Goal: Task Accomplishment & Management: Complete application form

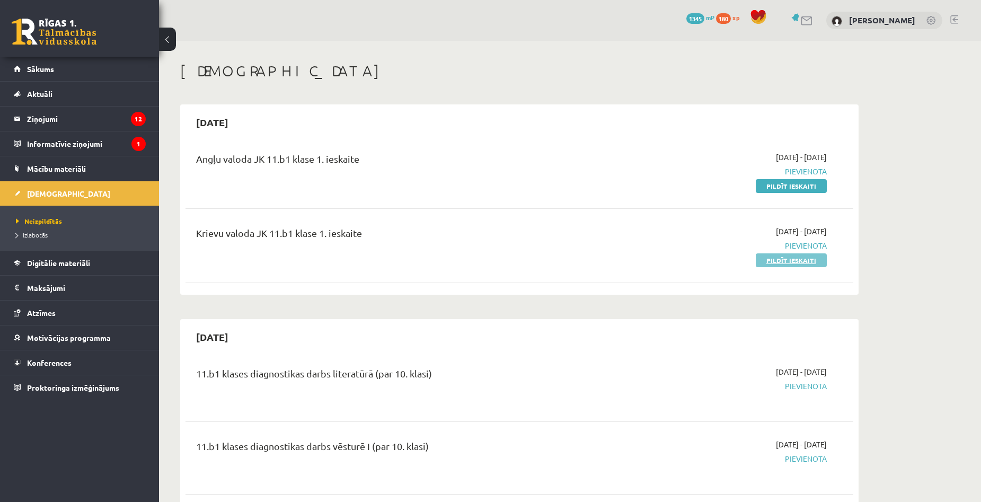
click at [807, 262] on link "Pildīt ieskaiti" at bounding box center [790, 260] width 71 height 14
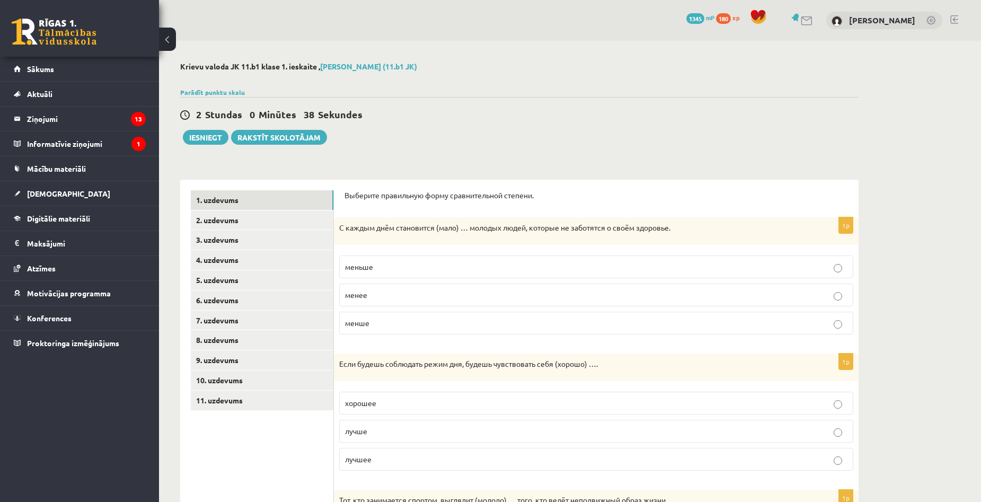
click at [381, 277] on label "меньше" at bounding box center [596, 266] width 514 height 23
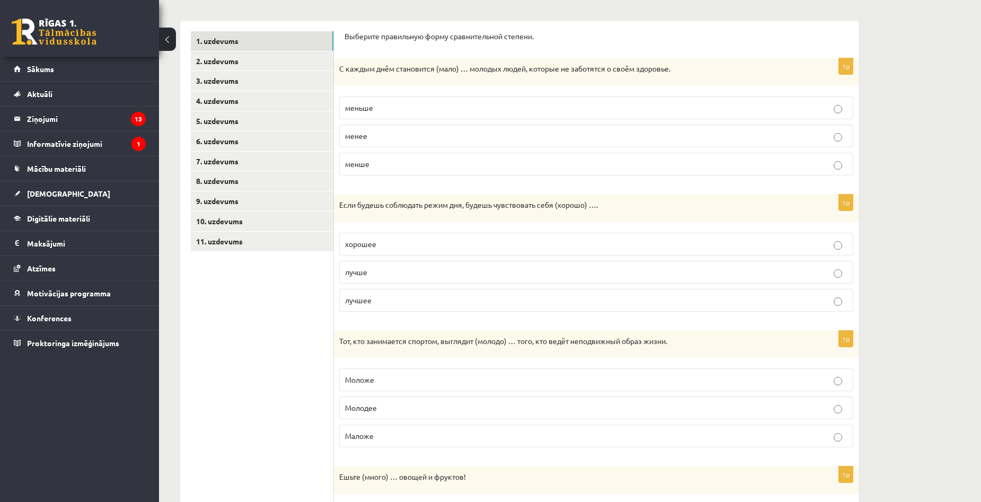
click at [423, 279] on label "лучше" at bounding box center [596, 272] width 514 height 23
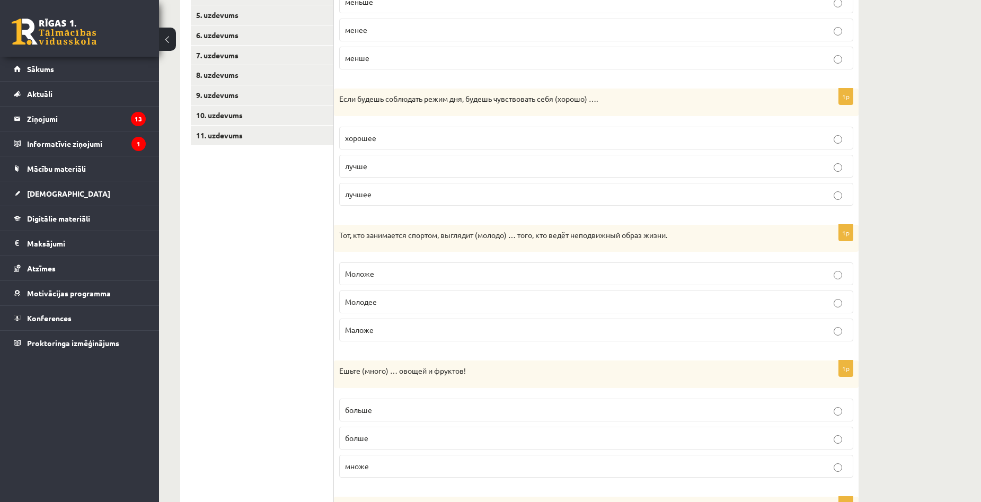
click at [393, 264] on label "Моложе" at bounding box center [596, 273] width 514 height 23
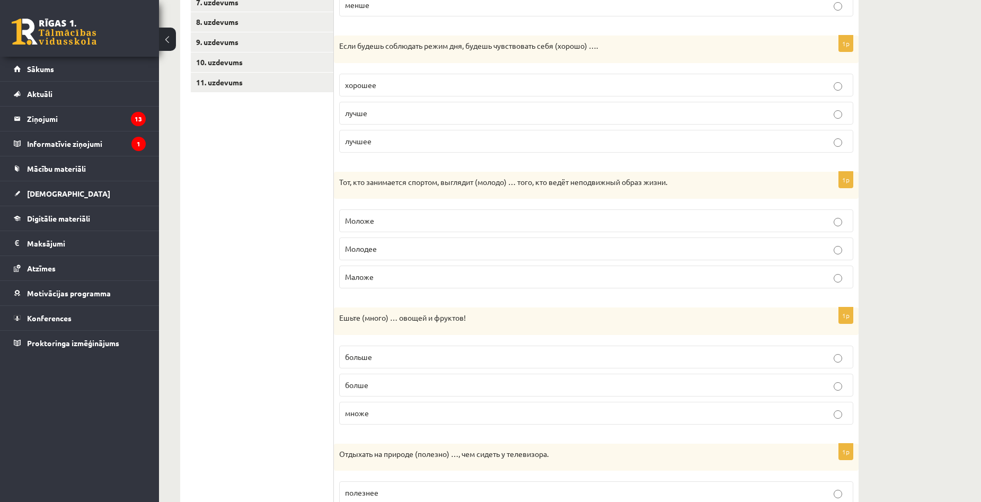
click at [406, 365] on label "больше" at bounding box center [596, 356] width 514 height 23
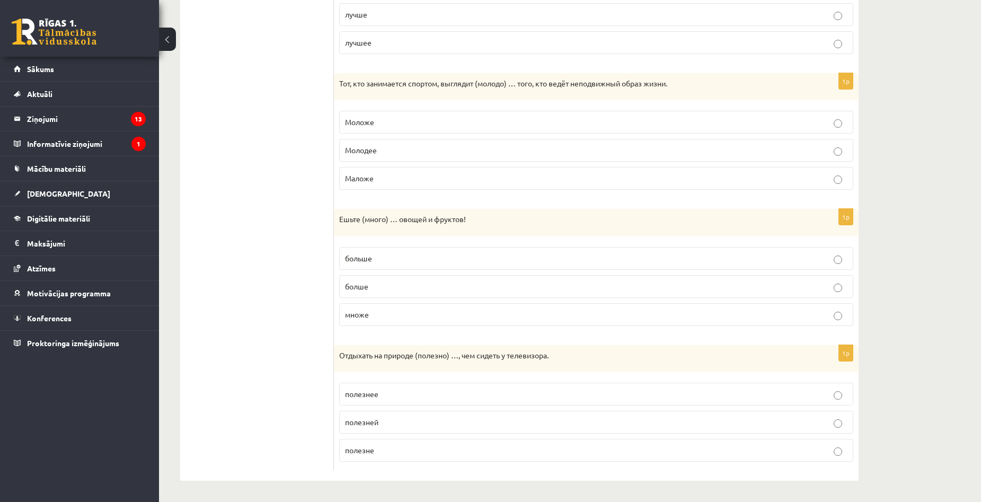
click at [388, 393] on p "полезнее" at bounding box center [596, 393] width 502 height 11
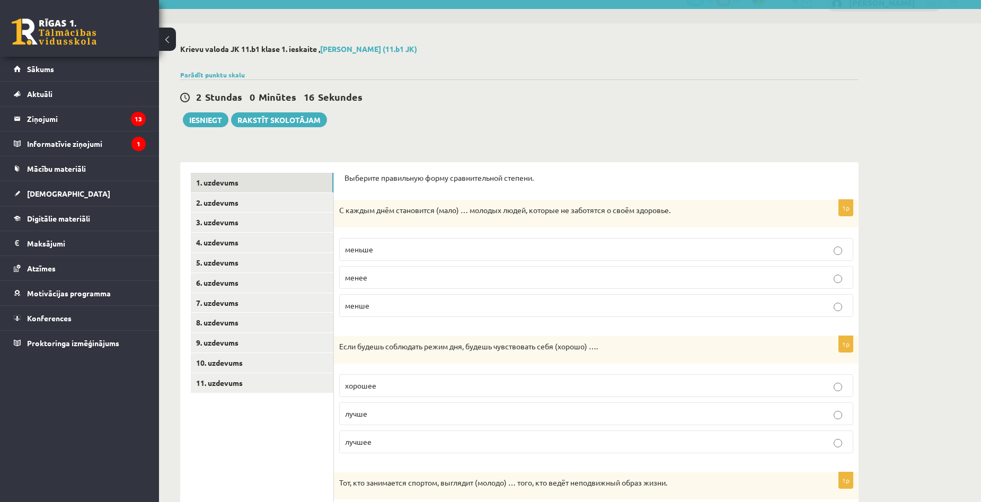
scroll to position [0, 0]
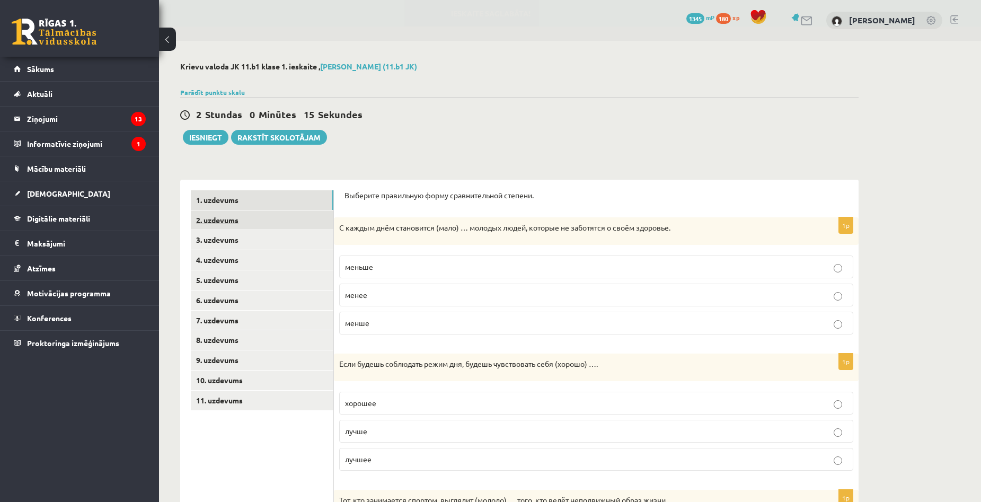
click at [230, 224] on link "2. uzdevums" at bounding box center [262, 220] width 142 height 20
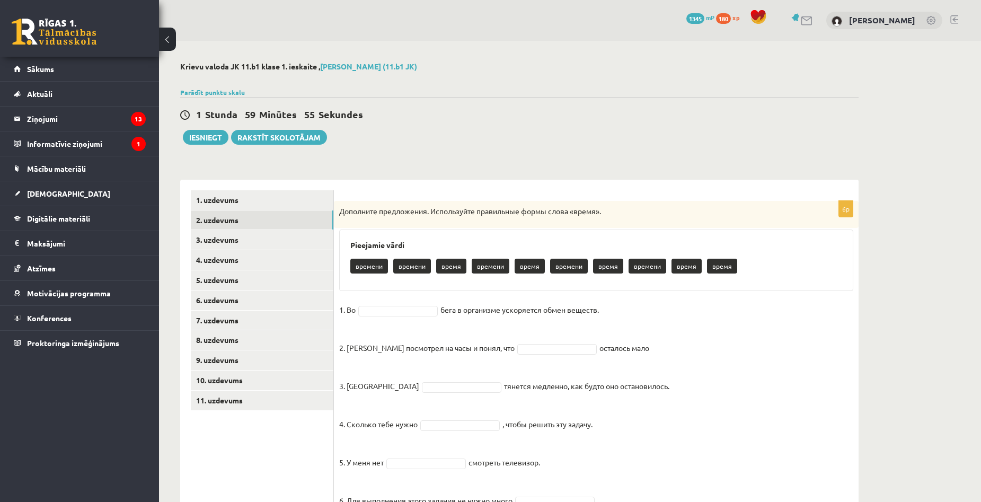
click at [451, 269] on p "время" at bounding box center [451, 266] width 30 height 15
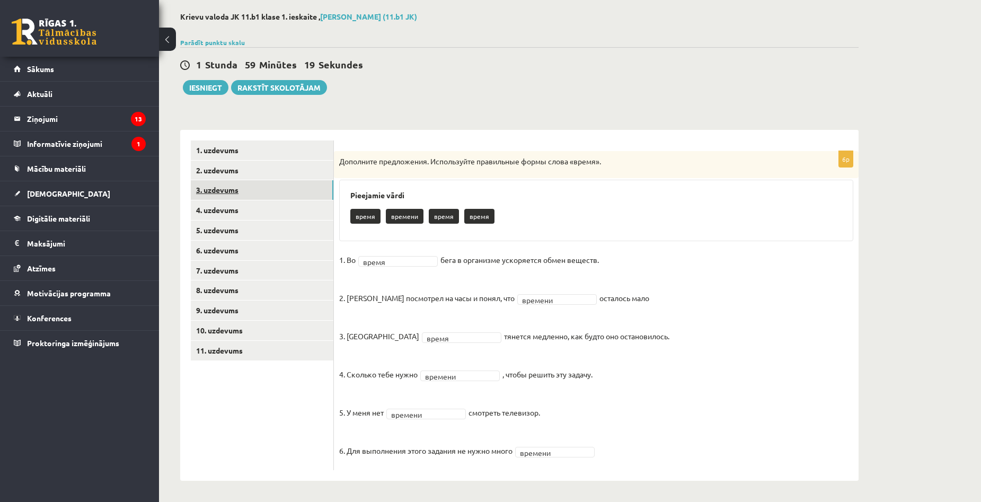
click at [237, 187] on link "3. uzdevums" at bounding box center [262, 190] width 142 height 20
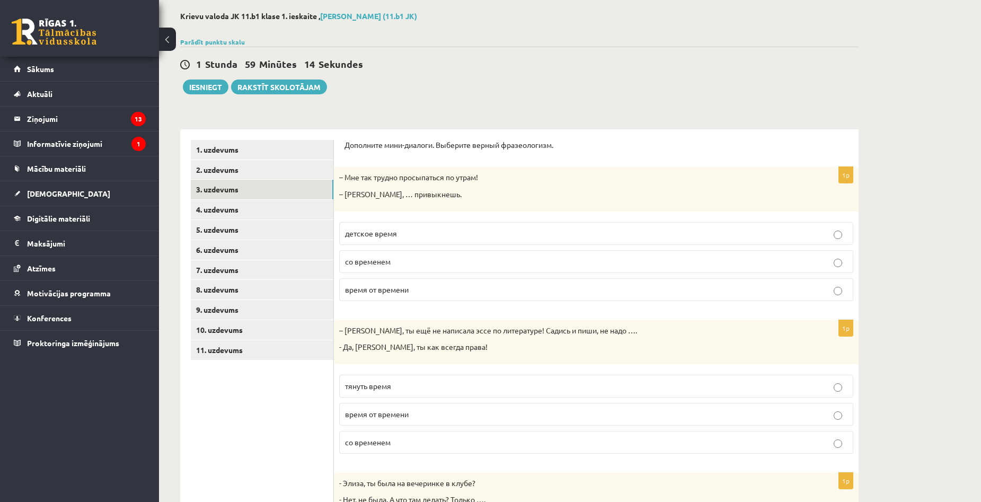
click at [422, 270] on label "со временем" at bounding box center [596, 261] width 514 height 23
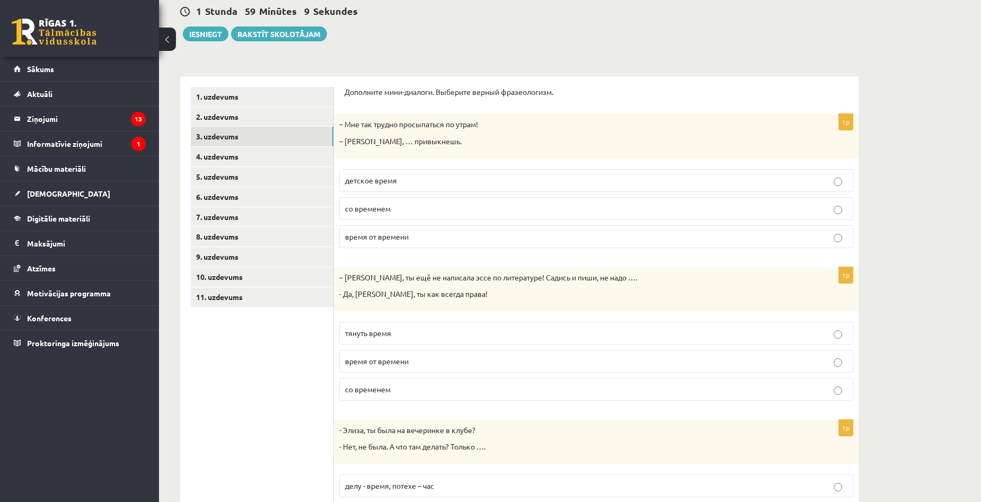
click at [448, 344] on label "тянуть время" at bounding box center [596, 333] width 514 height 23
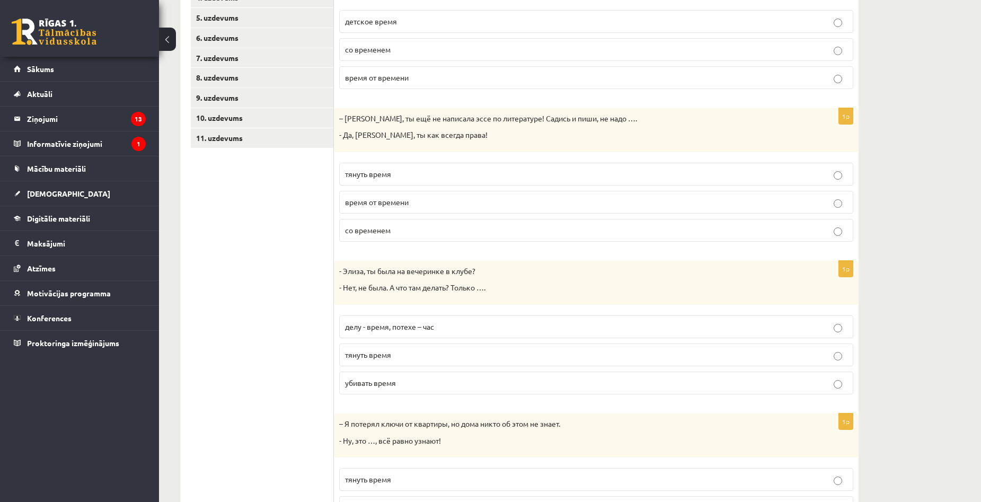
click at [426, 381] on p "убивать время" at bounding box center [596, 382] width 502 height 11
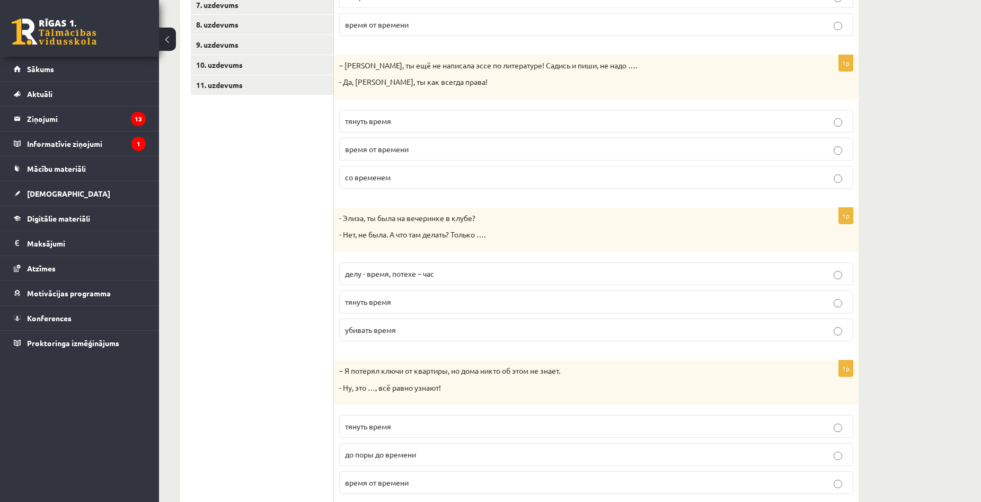
scroll to position [348, 0]
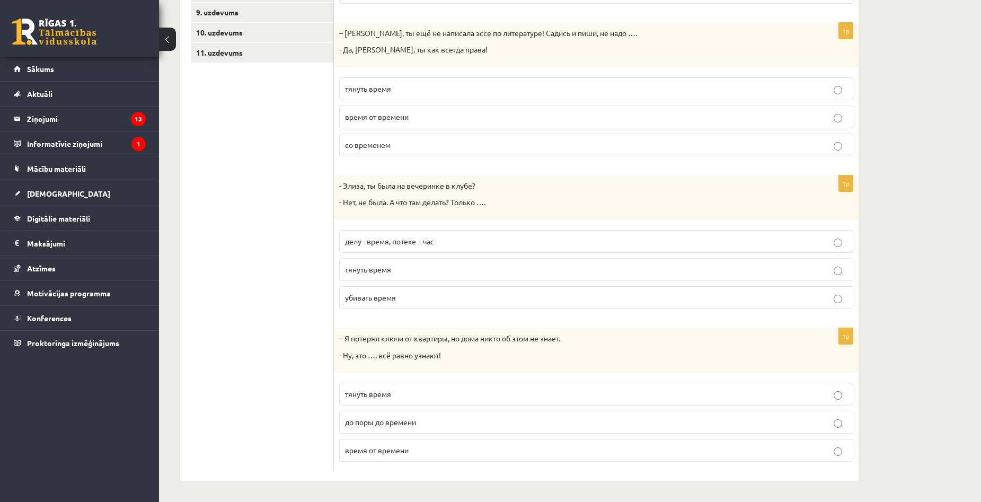
click at [441, 427] on p "до поры до времени" at bounding box center [596, 421] width 502 height 11
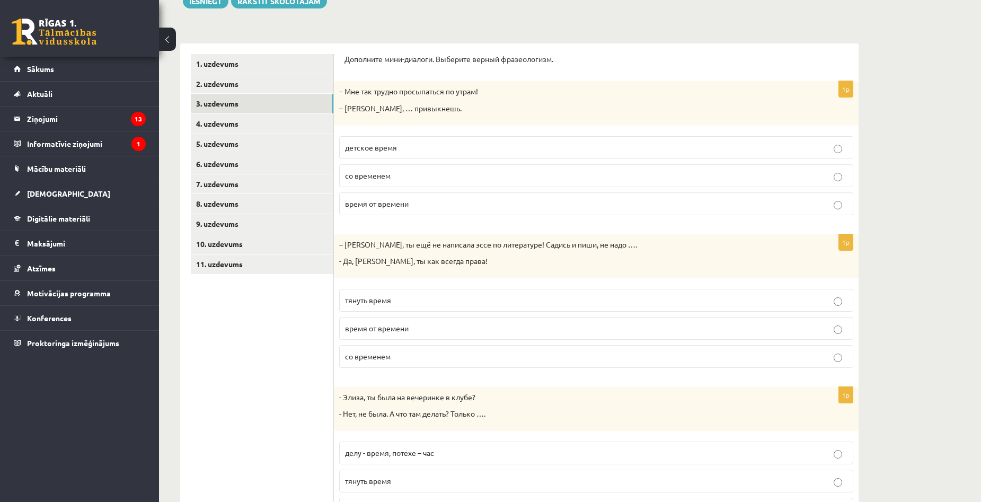
scroll to position [83, 0]
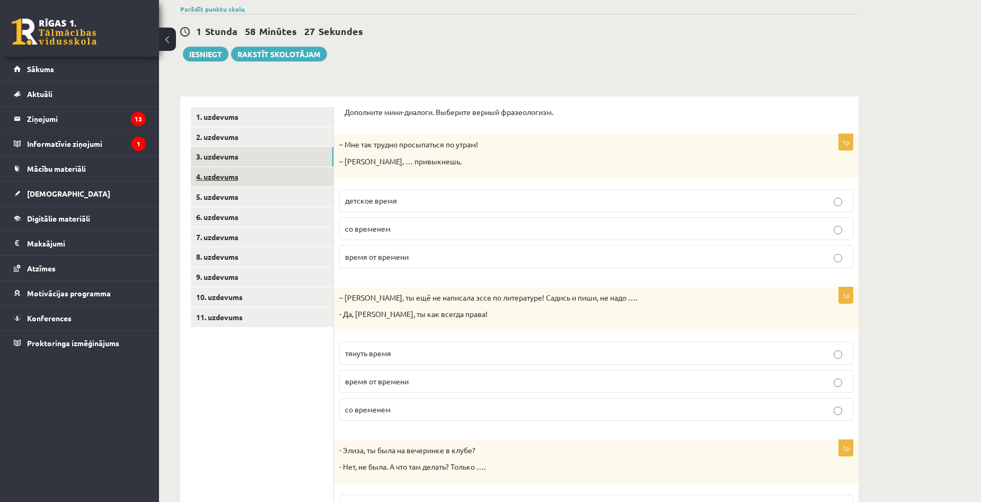
click at [240, 184] on link "4. uzdevums" at bounding box center [262, 177] width 142 height 20
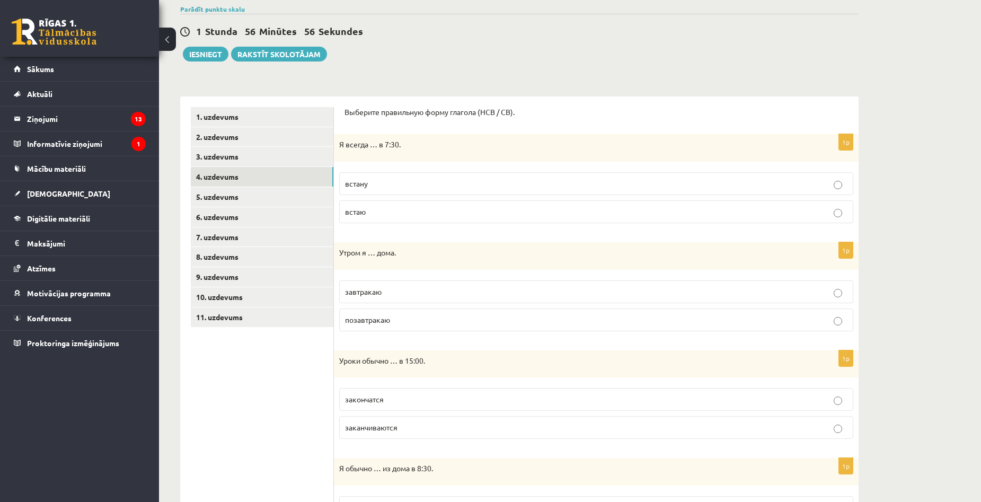
click at [420, 211] on p "встаю" at bounding box center [596, 211] width 502 height 11
click at [396, 299] on label "завтракаю" at bounding box center [596, 291] width 514 height 23
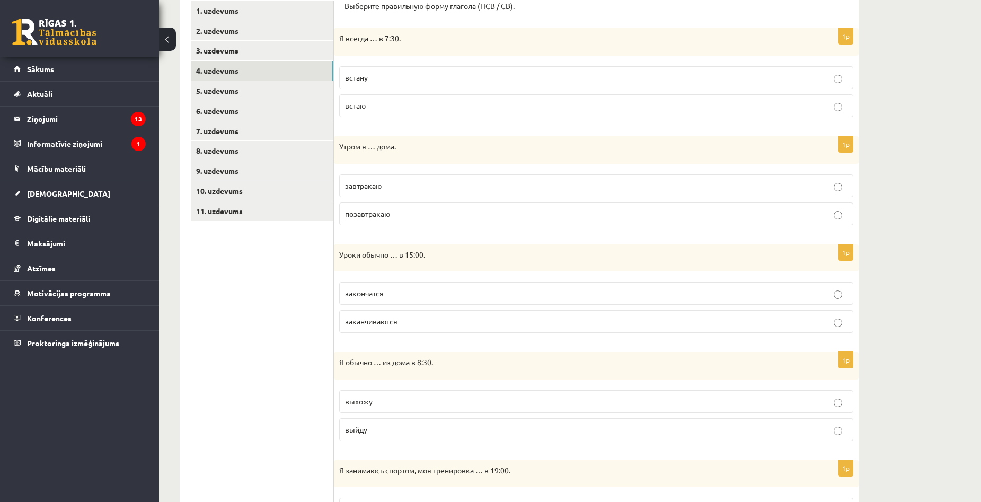
click at [409, 330] on label "заканчиваются" at bounding box center [596, 321] width 514 height 23
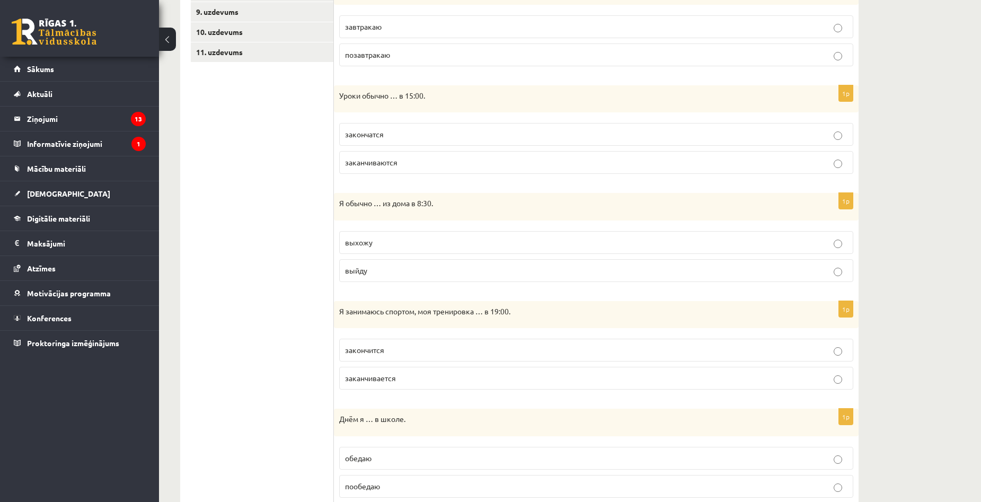
click at [421, 249] on label "выхожу" at bounding box center [596, 242] width 514 height 23
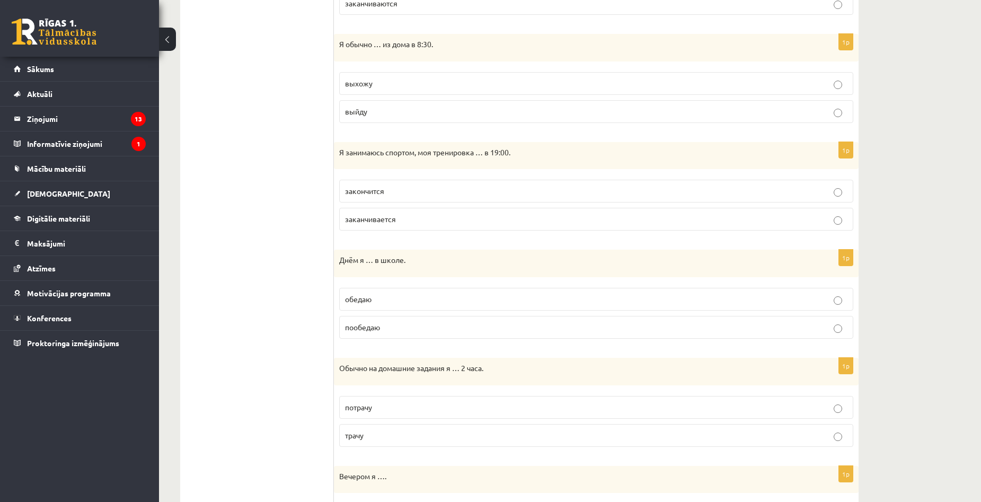
click at [424, 193] on p "закончится" at bounding box center [596, 190] width 502 height 11
click at [396, 228] on label "заканчивается" at bounding box center [596, 219] width 514 height 23
click at [391, 191] on p "закончится" at bounding box center [596, 190] width 502 height 11
drag, startPoint x: 340, startPoint y: 153, endPoint x: 414, endPoint y: 213, distance: 96.1
click at [414, 213] on div "1p Я занимаюсь спортом, моя тренировка … в 19:00. закончится заканчивается" at bounding box center [596, 190] width 524 height 97
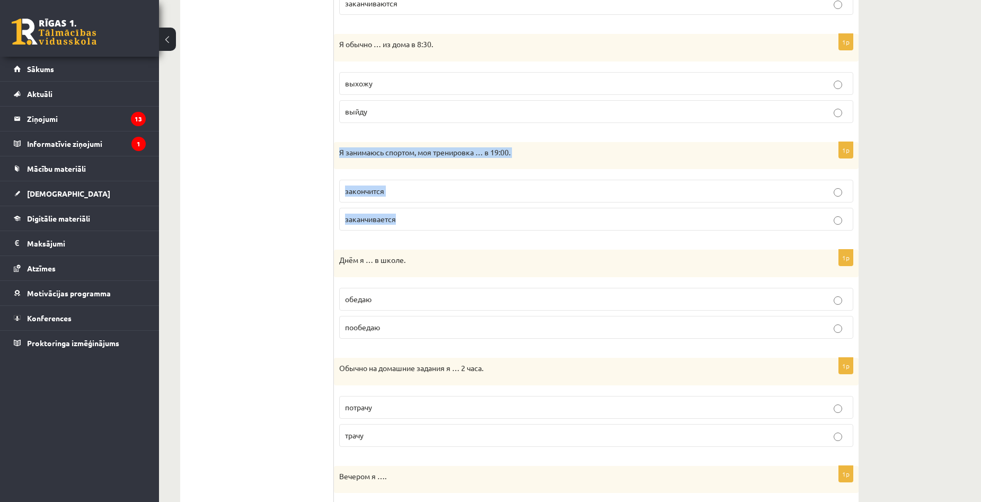
copy div "Я занимаюсь спортом, моя тренировка … в 19:00. закончится заканчивается"
click at [290, 168] on ul "1. uzdevums 2. uzdevums 3. uzdevums 4. uzdevums 5. uzdevums 6. uzdevums 7. uzde…" at bounding box center [262, 122] width 143 height 879
click at [420, 224] on p "заканчивается" at bounding box center [596, 218] width 502 height 11
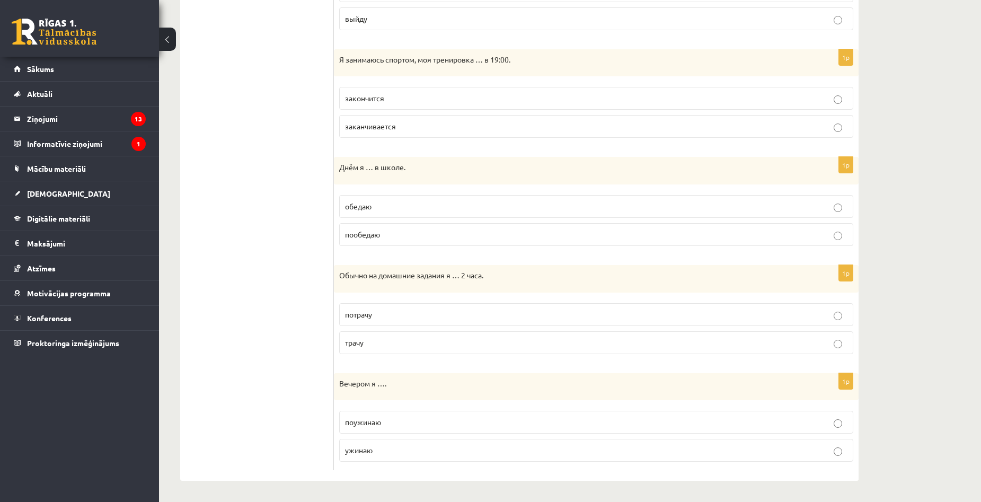
click at [394, 210] on p "обедаю" at bounding box center [596, 206] width 502 height 11
click at [406, 345] on p "трачу" at bounding box center [596, 342] width 502 height 11
click at [396, 427] on p "поужинаю" at bounding box center [596, 421] width 502 height 11
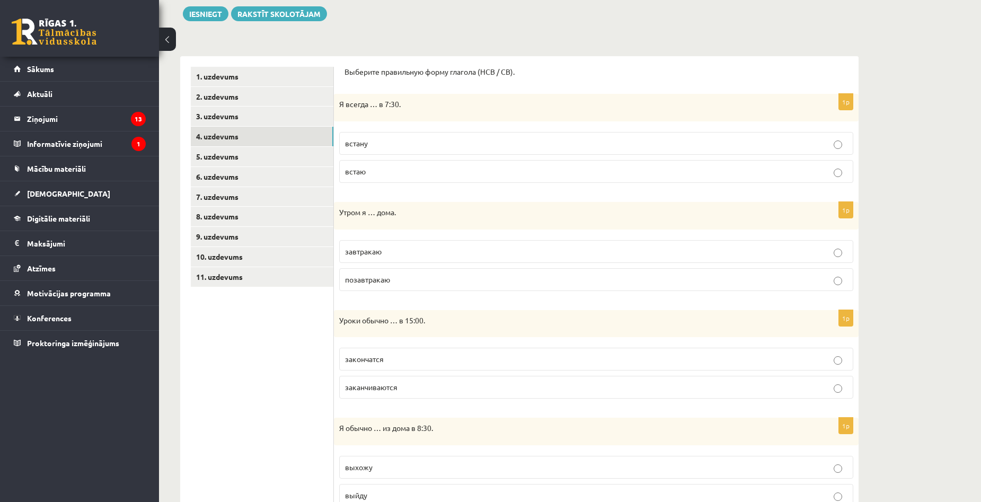
scroll to position [70, 0]
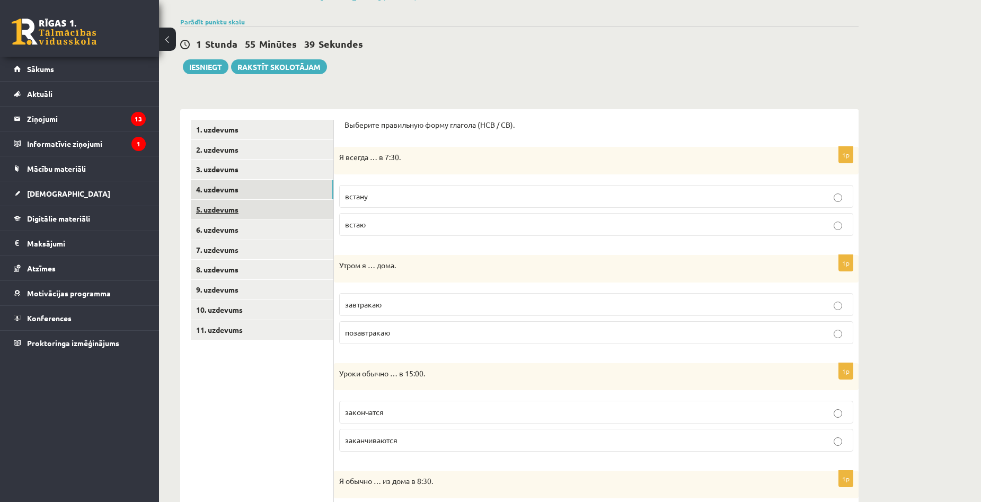
click at [222, 210] on link "5. uzdevums" at bounding box center [262, 210] width 142 height 20
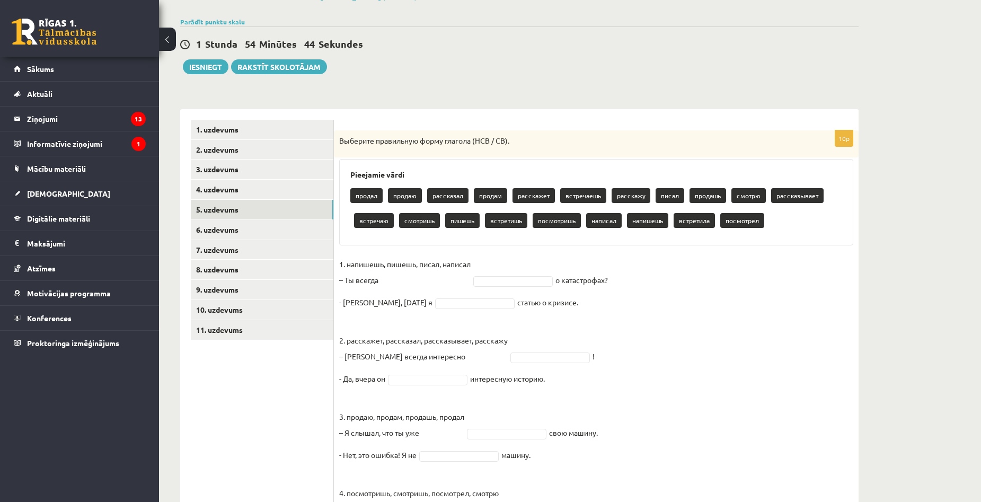
click at [523, 269] on fieldset "1. напишешь, пишешь, писал, написал – Ты всегда о катастрофах? - Нет, вчера я с…" at bounding box center [596, 439] width 514 height 366
click at [400, 286] on p "1. напишешь, пишешь, писал, написал – Ты всегда" at bounding box center [404, 272] width 131 height 32
click at [440, 282] on p "1. напишешь, пишешь, писал, написал – Ты всегда" at bounding box center [404, 272] width 131 height 32
click at [378, 283] on p "1. напишешь, пишешь, писал, написал – Ты всегда" at bounding box center [404, 272] width 131 height 32
click at [426, 281] on p "1. напишешь, пишешь, писал, написал – Ты всегда" at bounding box center [404, 272] width 131 height 32
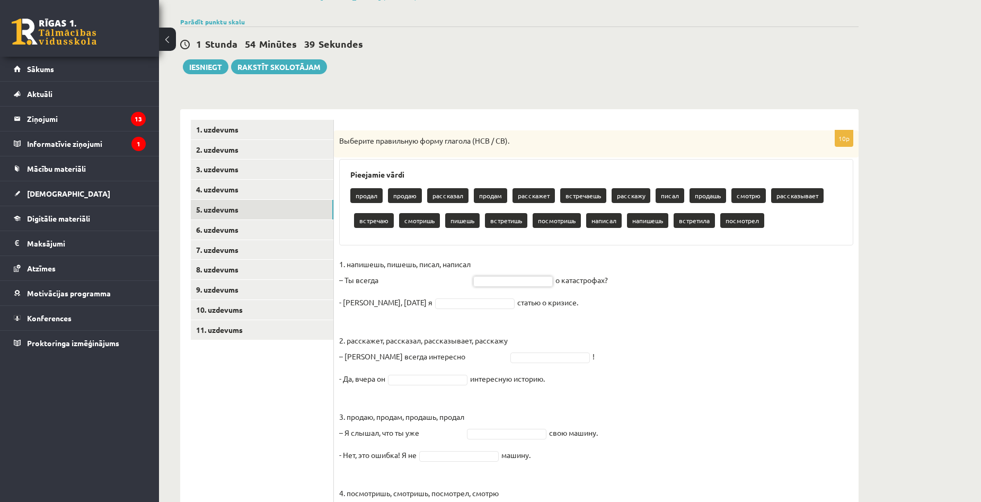
click at [506, 270] on fieldset "1. напишешь, пишешь, писал, написал – Ты всегда о катастрофах? - Нет, вчера я с…" at bounding box center [596, 439] width 514 height 366
drag, startPoint x: 528, startPoint y: 262, endPoint x: 637, endPoint y: 268, distance: 109.3
click at [536, 264] on fieldset "1. напишешь, пишешь, писал, написал – Ты всегда о катастрофах? - Нет, вчера я с…" at bounding box center [596, 439] width 514 height 366
click at [637, 268] on fieldset "1. напишешь, пишешь, писал, написал – Ты всегда о катастрофах? - Нет, вчера я с…" at bounding box center [596, 439] width 514 height 366
click at [503, 288] on fieldset "1. напишешь, пишешь, писал, написал – Ты всегда о катастрофах? - Нет, вчера я с…" at bounding box center [596, 439] width 514 height 366
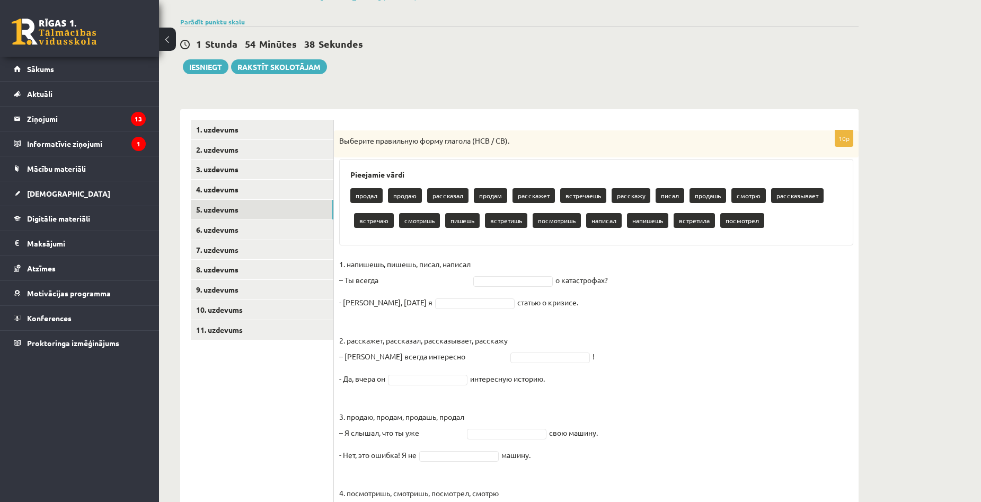
drag, startPoint x: 434, startPoint y: 284, endPoint x: 384, endPoint y: 288, distance: 50.5
click at [427, 285] on p "1. напишешь, пишешь, писал, написал – Ты всегда" at bounding box center [404, 272] width 131 height 32
drag, startPoint x: 384, startPoint y: 288, endPoint x: 416, endPoint y: 285, distance: 32.5
click at [389, 288] on p "1. напишешь, пишешь, писал, написал – Ты всегда" at bounding box center [404, 272] width 131 height 32
drag, startPoint x: 421, startPoint y: 283, endPoint x: 494, endPoint y: 286, distance: 73.1
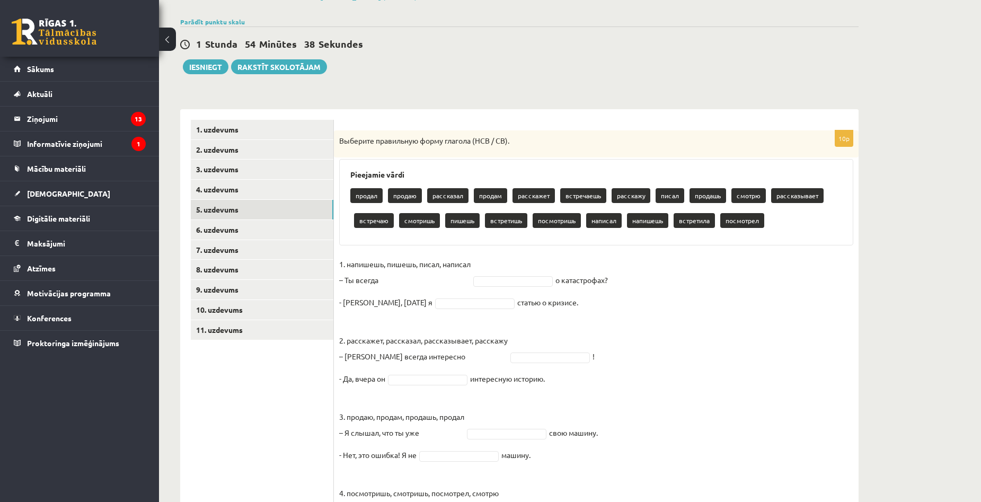
click at [422, 283] on p "1. напишешь, пишешь, писал, написал – Ты всегда" at bounding box center [404, 272] width 131 height 32
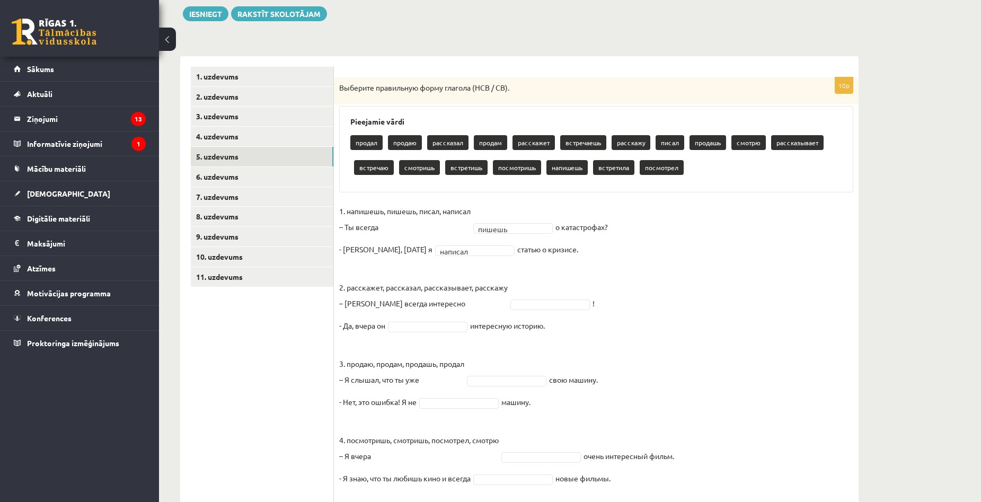
click at [553, 297] on fieldset "1. напишешь, пишешь, писал, написал – Ты всегда пишешь ****** о катастрофах? - …" at bounding box center [596, 386] width 514 height 366
click at [566, 289] on fieldset "1. напишешь, пишешь, писал, написал – Ты всегда пишешь ****** о катастрофах? - …" at bounding box center [596, 386] width 514 height 366
click at [452, 309] on p "2. расскажет, рассказал, рассказывает, расскажу – Антон всегда интересно" at bounding box center [423, 287] width 168 height 48
drag, startPoint x: 478, startPoint y: 305, endPoint x: 513, endPoint y: 305, distance: 34.4
click at [479, 305] on p "2. расскажет, рассказал, рассказывает, расскажу – Антон всегда интересно" at bounding box center [423, 287] width 168 height 48
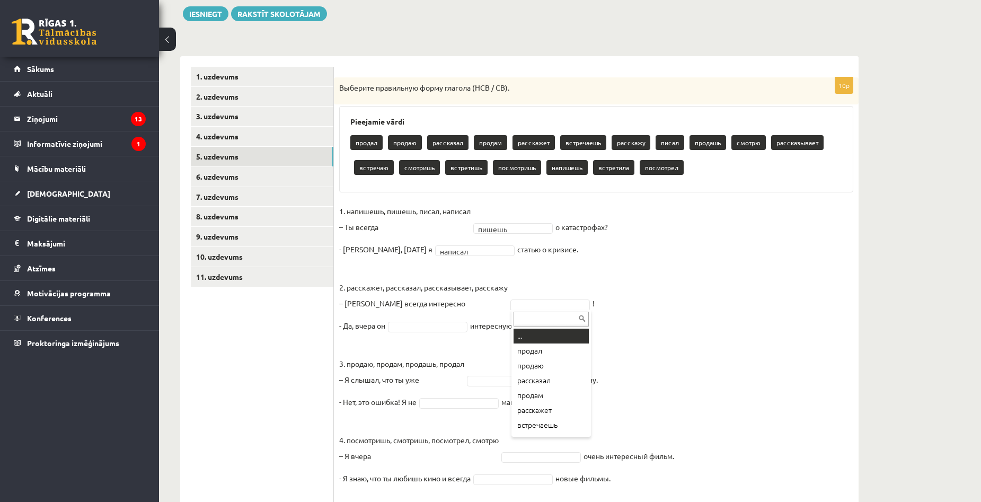
drag, startPoint x: 516, startPoint y: 305, endPoint x: 522, endPoint y: 306, distance: 5.4
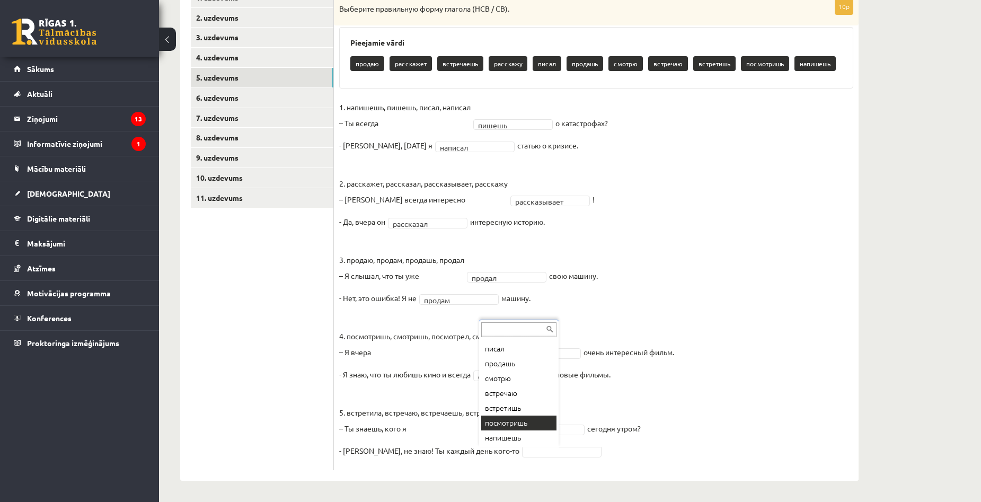
scroll to position [0, 0]
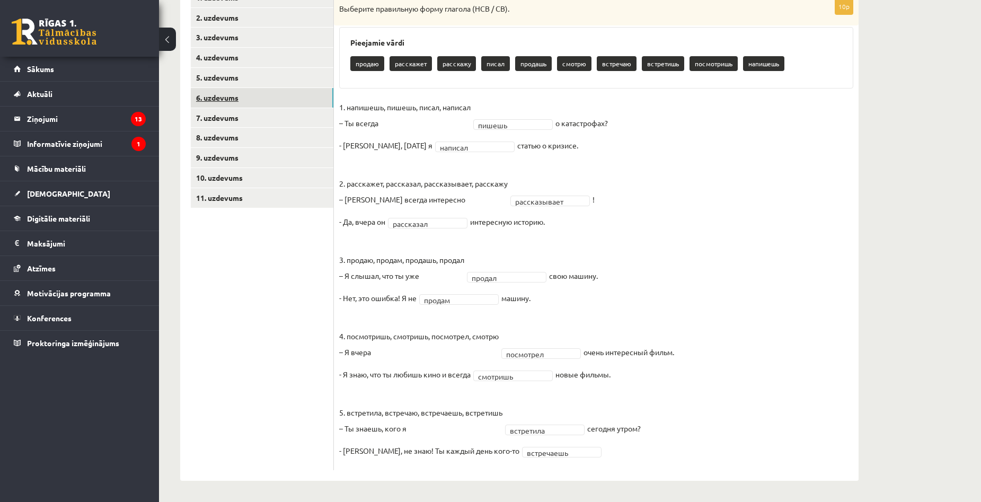
click at [228, 99] on link "6. uzdevums" at bounding box center [262, 98] width 142 height 20
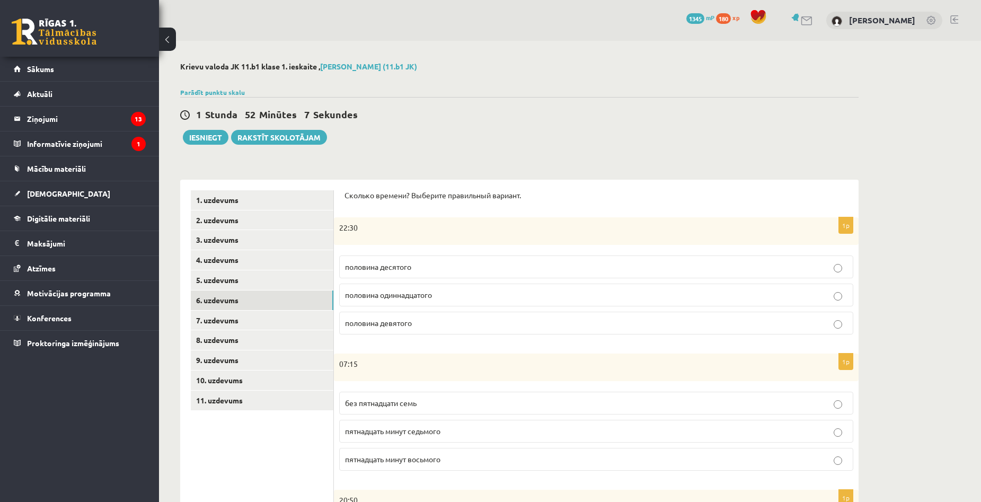
scroll to position [106, 0]
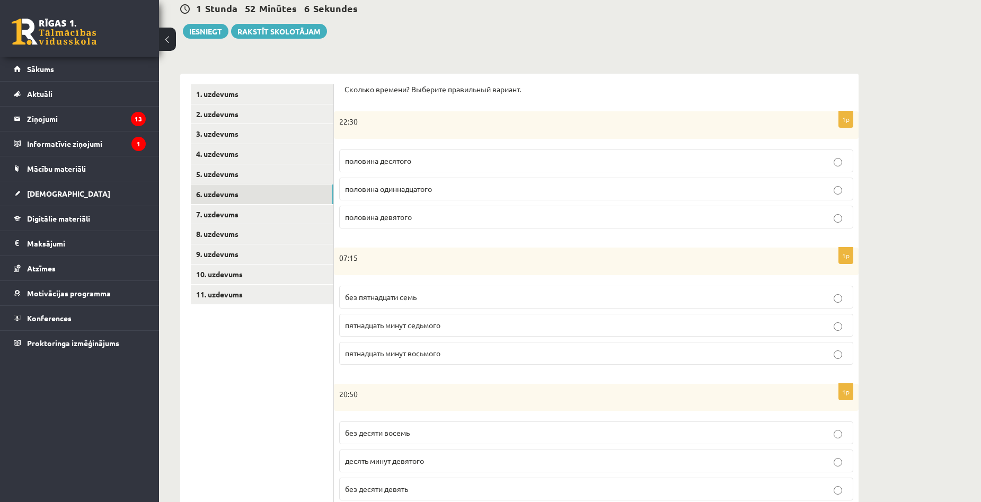
click at [484, 194] on p "половина одиннадцатого" at bounding box center [596, 188] width 502 height 11
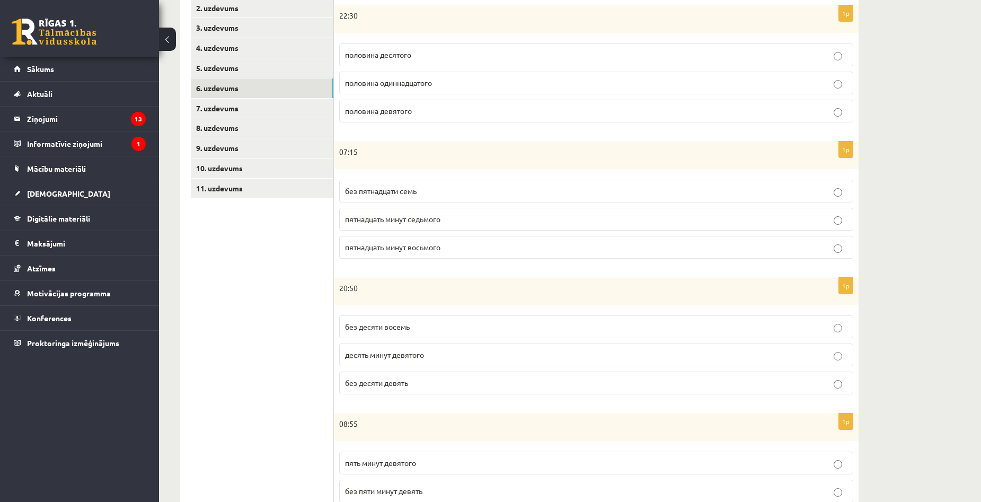
click at [451, 250] on p "пятнадцать минут восьмого" at bounding box center [596, 247] width 502 height 11
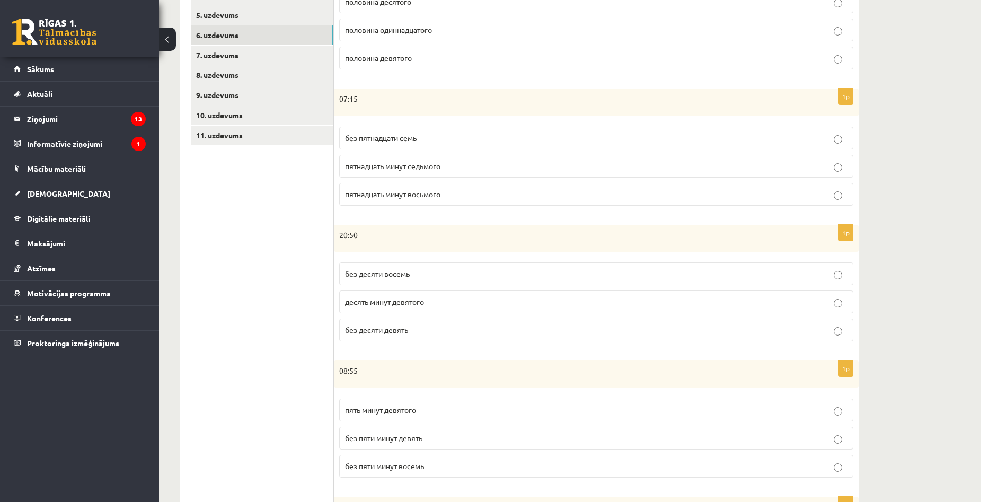
click at [423, 327] on p "без десяти девять" at bounding box center [596, 329] width 502 height 11
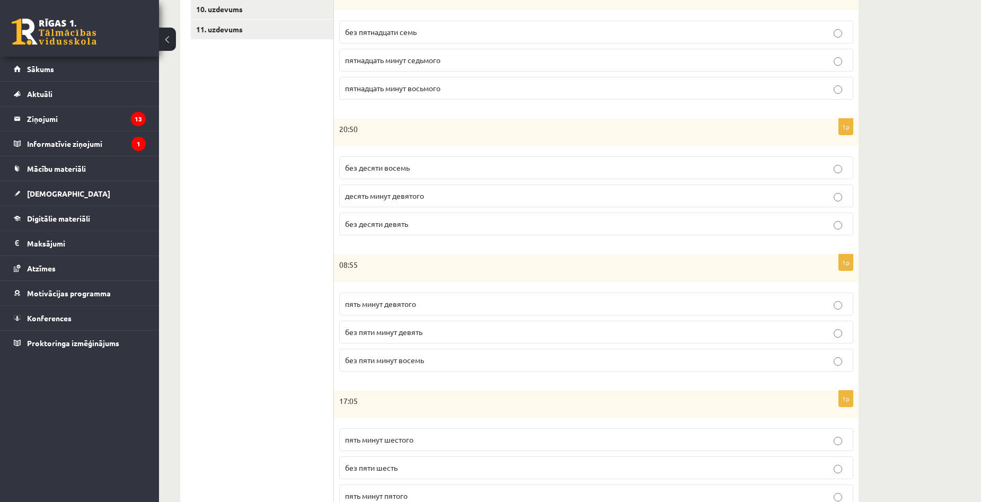
scroll to position [417, 0]
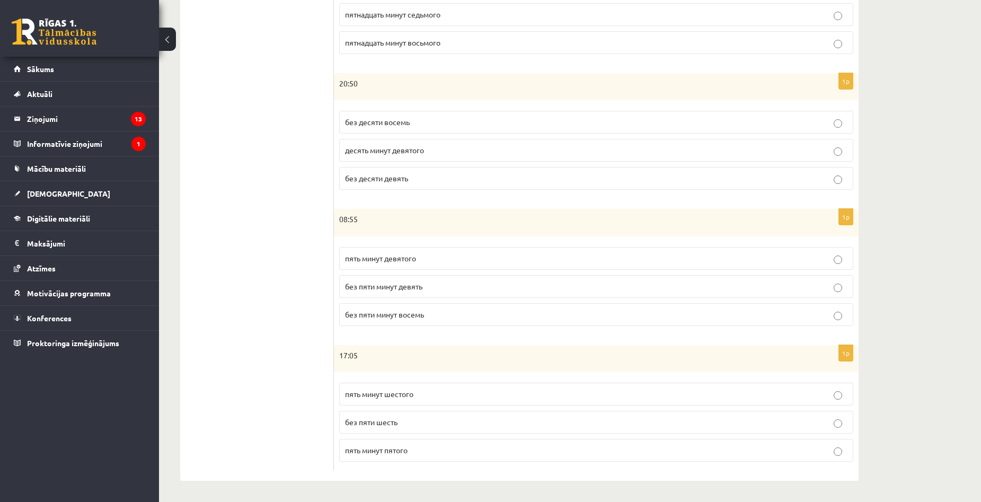
click at [425, 260] on p "пять минут девятого" at bounding box center [596, 258] width 502 height 11
click at [434, 291] on p "без пяти минут девять" at bounding box center [596, 286] width 502 height 11
click at [440, 393] on p "пять минут шестого" at bounding box center [596, 393] width 502 height 11
drag, startPoint x: 318, startPoint y: 361, endPoint x: 302, endPoint y: 357, distance: 16.4
click at [310, 359] on div "**********" at bounding box center [519, 122] width 678 height 718
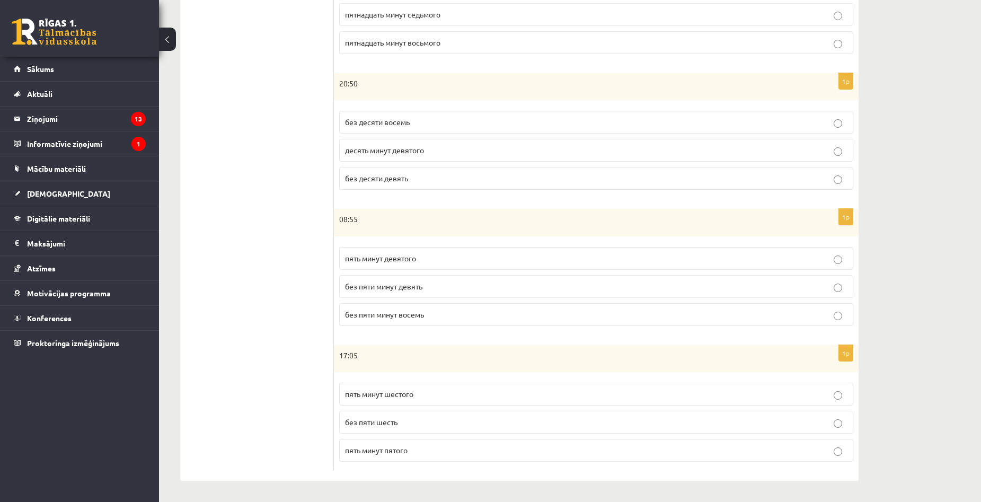
click at [228, 367] on ul "1. uzdevums 2. uzdevums 3. uzdevums 4. uzdevums 5. uzdevums 6. uzdevums 7. uzde…" at bounding box center [262, 122] width 143 height 697
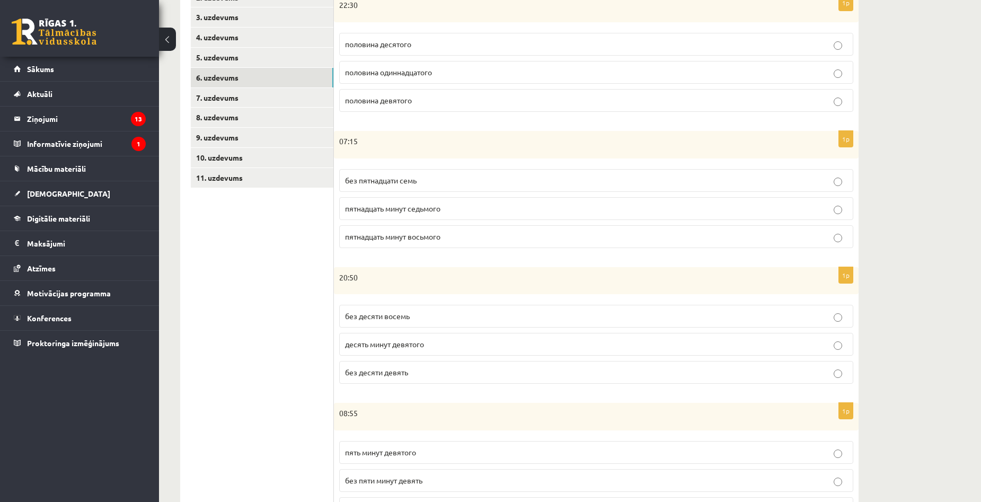
scroll to position [0, 0]
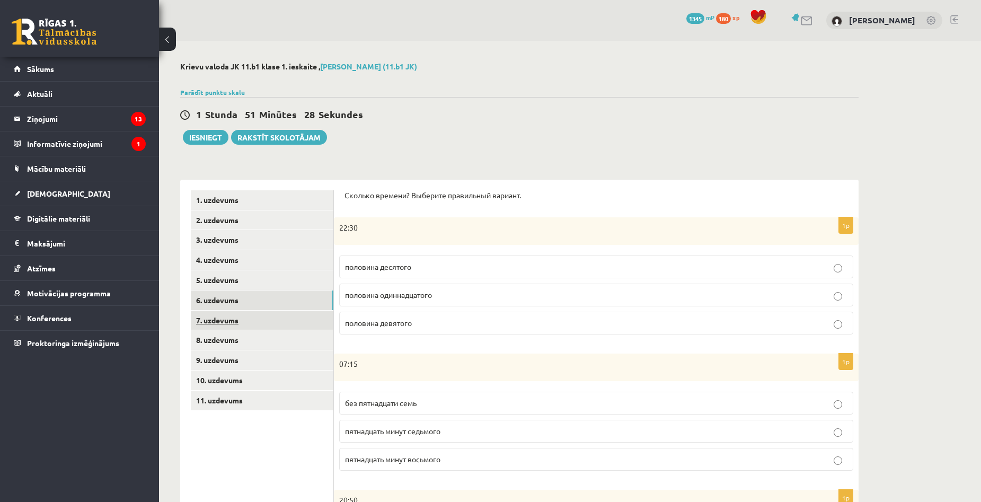
click at [254, 322] on link "7. uzdevums" at bounding box center [262, 320] width 142 height 20
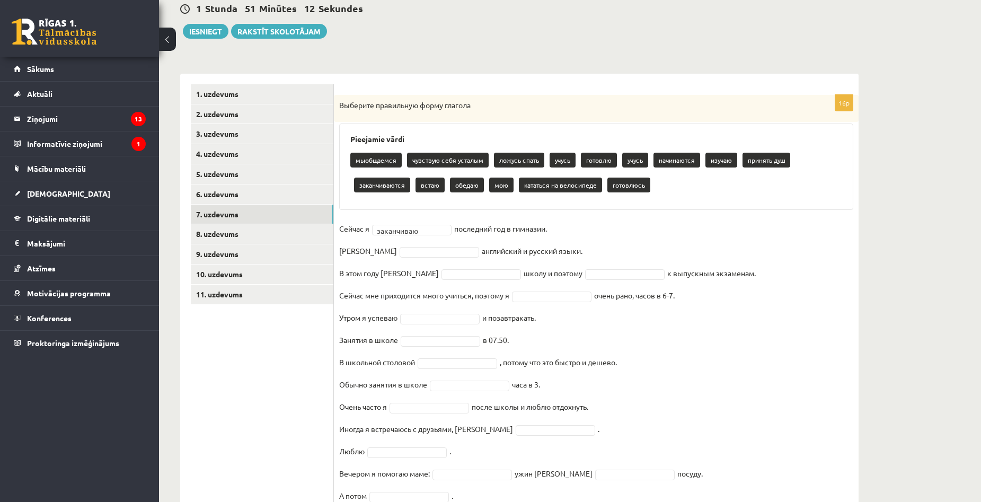
drag, startPoint x: 340, startPoint y: 229, endPoint x: 564, endPoint y: 234, distance: 224.7
click at [564, 234] on fieldset "**********" at bounding box center [596, 375] width 514 height 311
copy fieldset "Сейчас я заканчиваю последний год в гимназии."
drag, startPoint x: 306, startPoint y: 355, endPoint x: 332, endPoint y: 311, distance: 51.1
click at [306, 355] on ul "1. uzdevums 2. uzdevums 3. uzdevums 4. uzdevums 5. uzdevums 6. uzdevums 7. uzde…" at bounding box center [262, 310] width 143 height 453
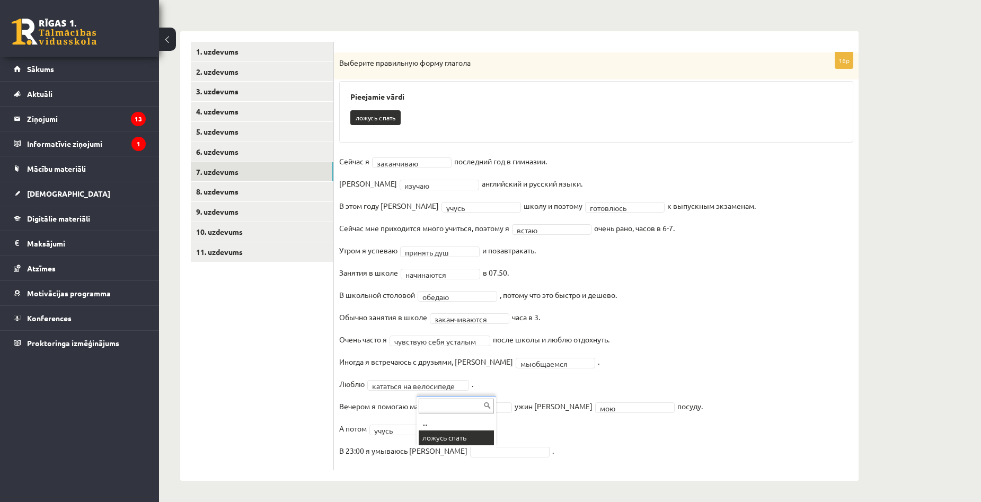
scroll to position [124, 0]
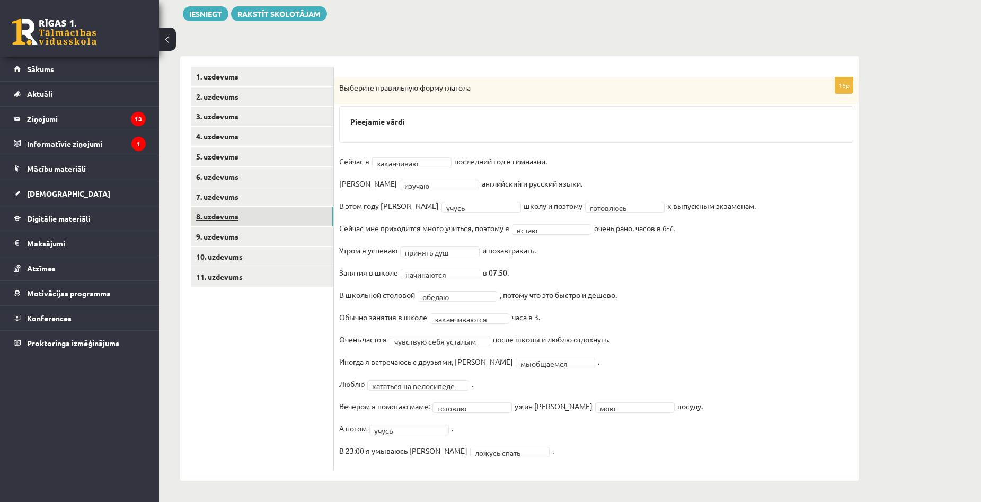
click at [270, 214] on link "8. uzdevums" at bounding box center [262, 217] width 142 height 20
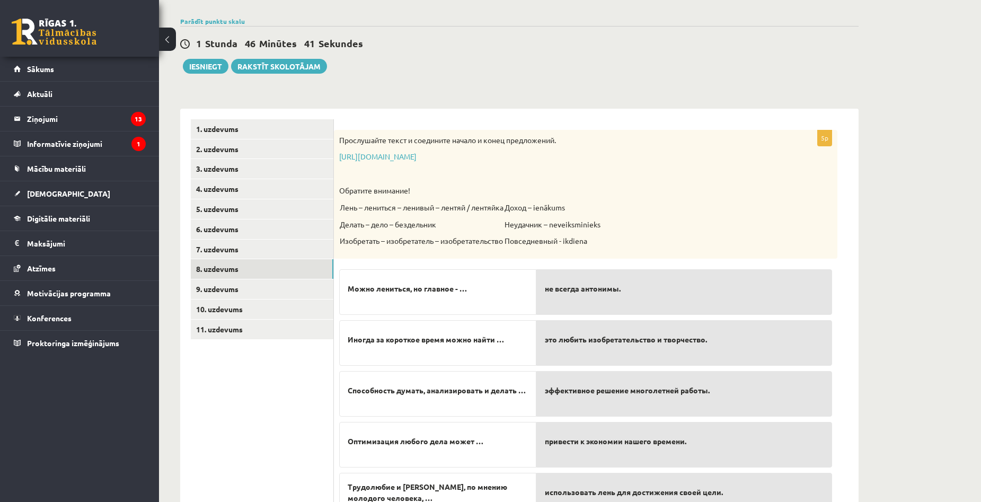
scroll to position [125, 0]
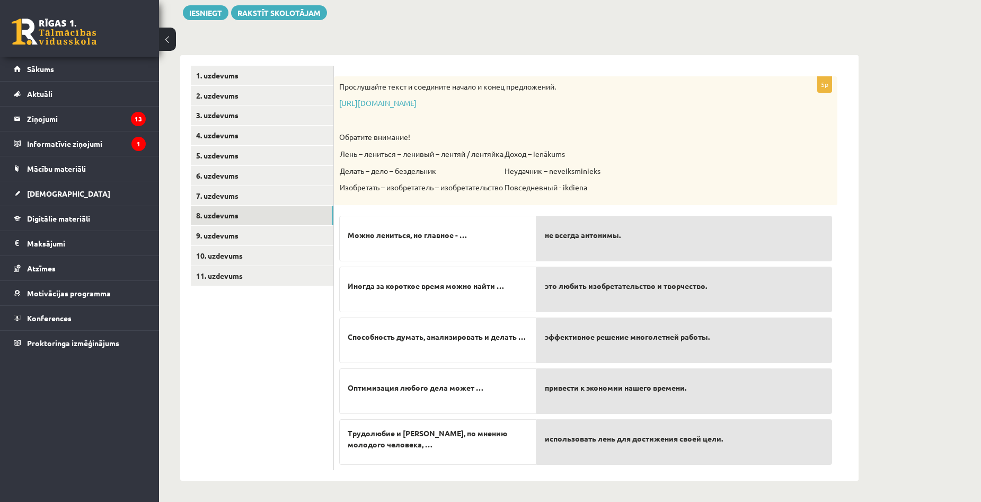
click at [480, 238] on p "Можно лениться, но главное - …" at bounding box center [438, 235] width 180 height 22
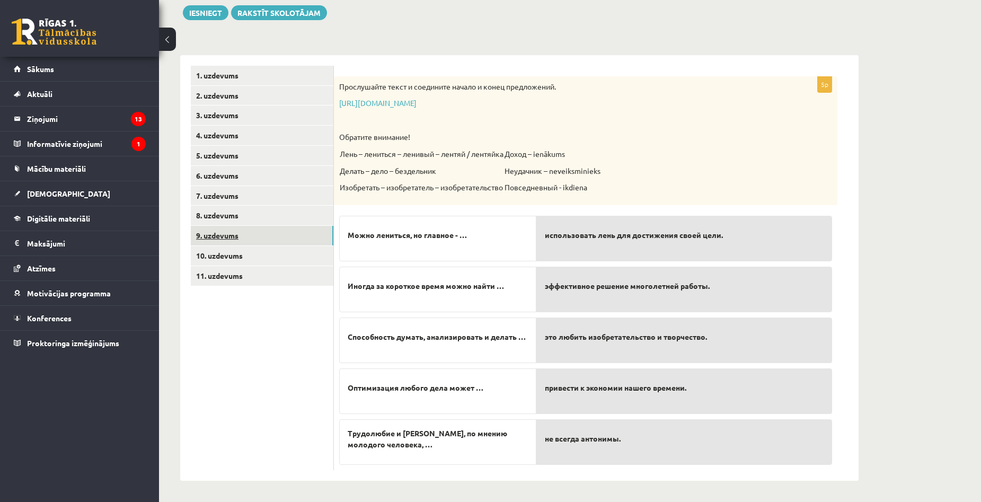
click at [256, 237] on link "9. uzdevums" at bounding box center [262, 236] width 142 height 20
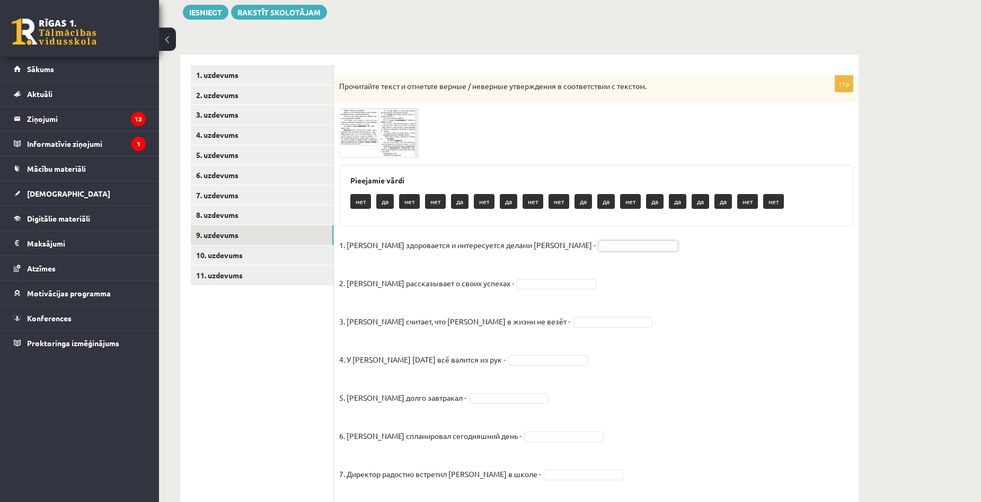
click at [388, 128] on img at bounding box center [378, 132] width 79 height 49
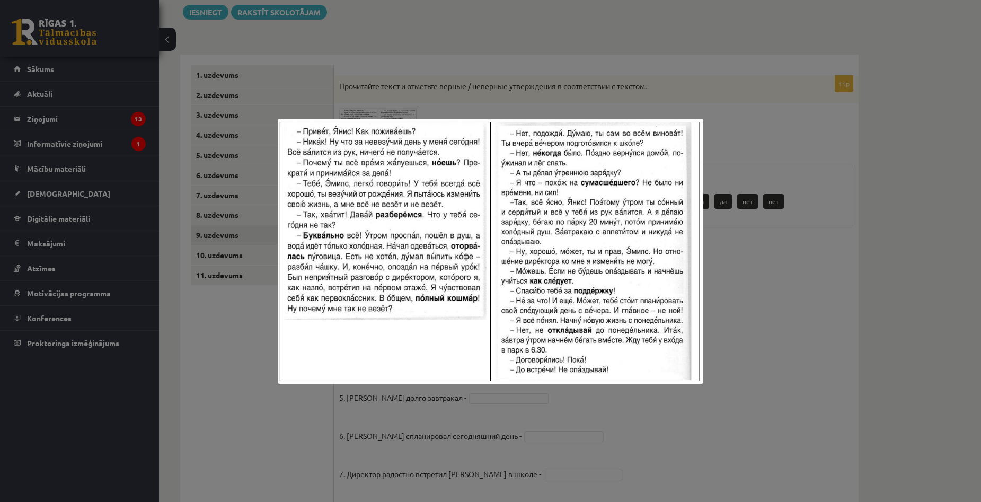
click at [557, 58] on div at bounding box center [490, 251] width 981 height 502
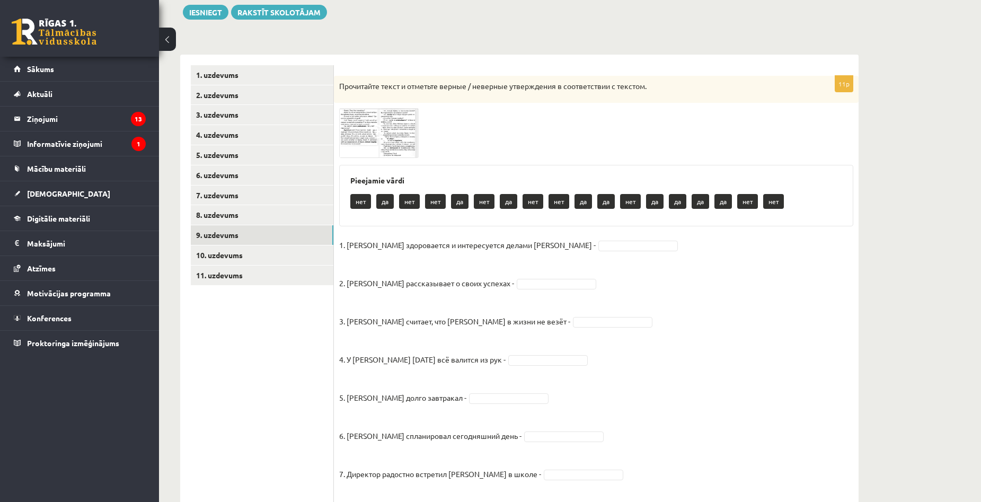
click at [412, 125] on img at bounding box center [378, 132] width 79 height 49
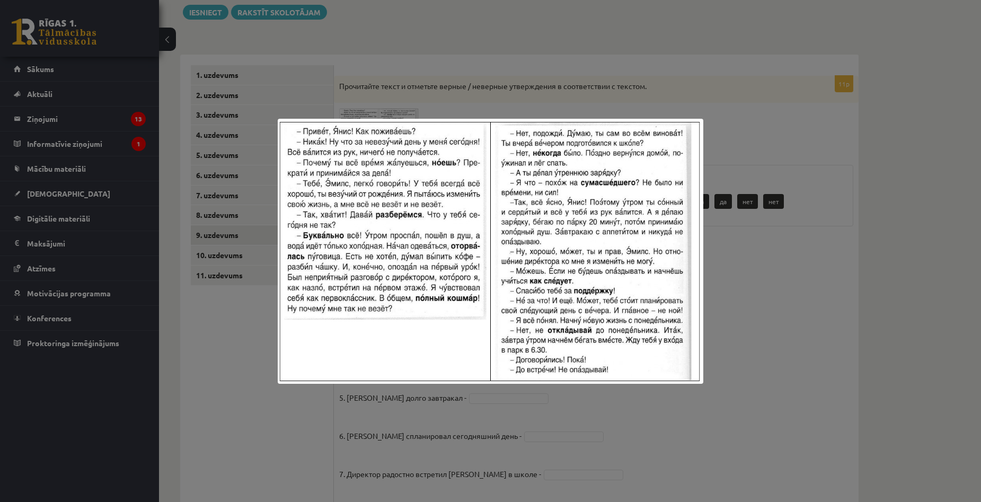
click at [608, 79] on div at bounding box center [490, 251] width 981 height 502
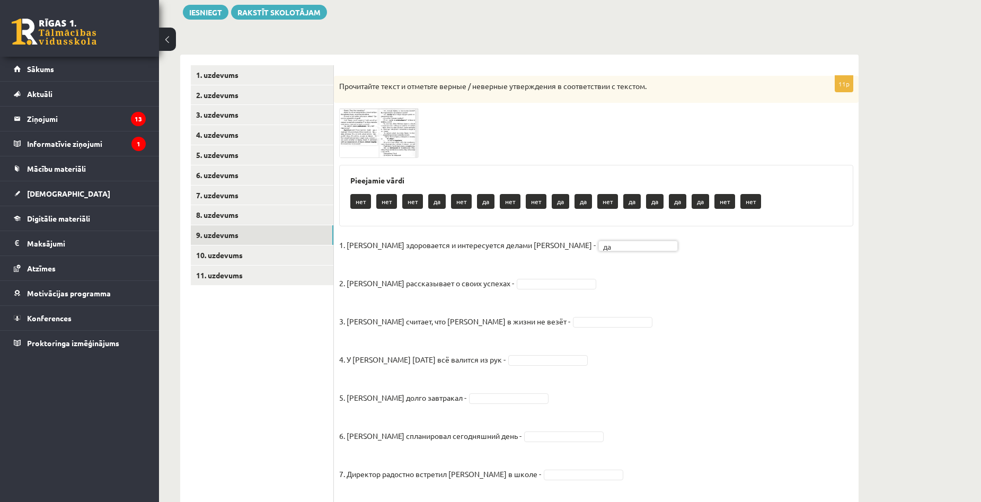
click at [379, 141] on span at bounding box center [379, 133] width 17 height 17
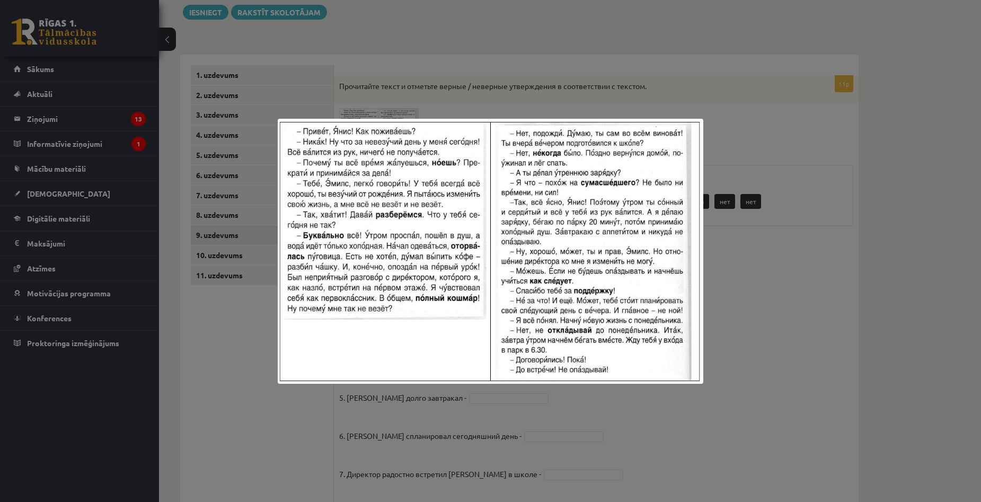
click at [602, 52] on div at bounding box center [490, 251] width 981 height 502
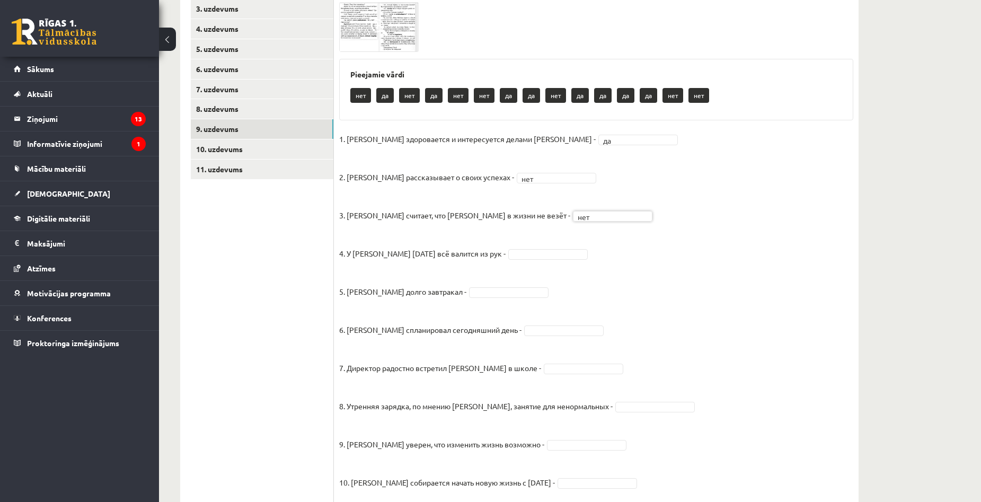
scroll to position [178, 0]
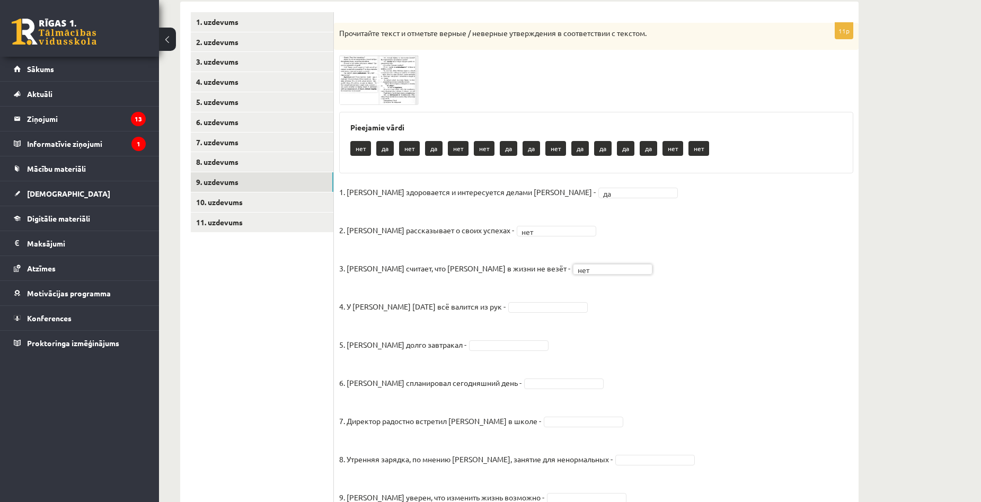
click at [527, 313] on fieldset "1. Эмилс здоровается и интересуется делами Яниса - да ** 2. Янис рассказывает о…" at bounding box center [596, 394] width 514 height 420
click at [373, 79] on span at bounding box center [379, 80] width 17 height 17
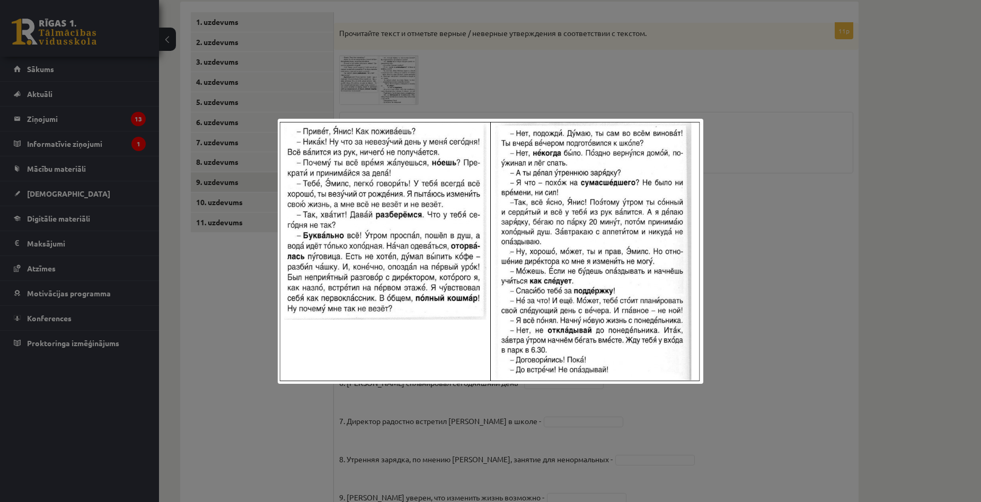
click at [767, 218] on div at bounding box center [490, 251] width 981 height 502
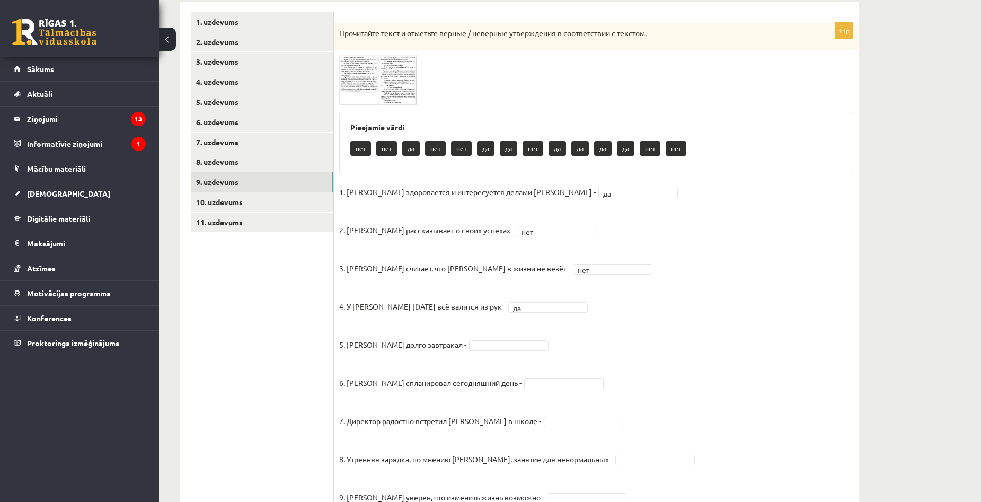
scroll to position [231, 0]
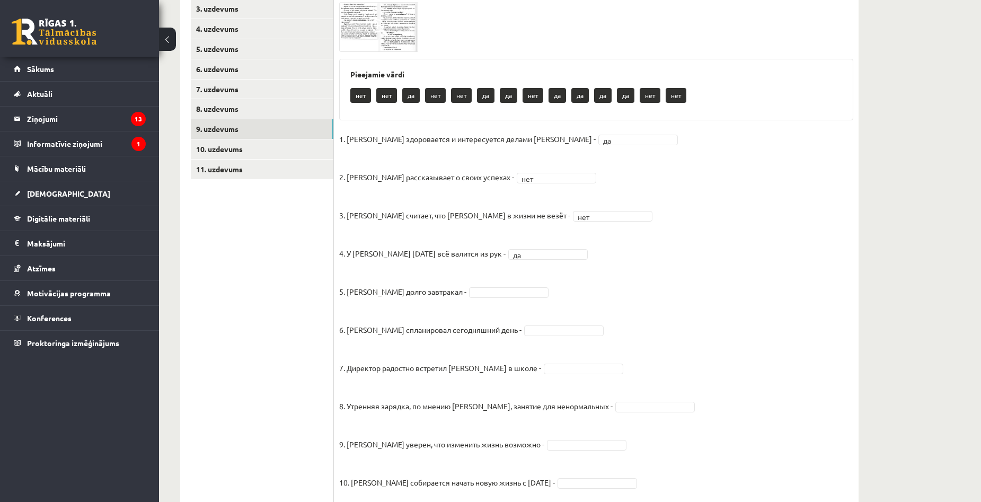
click at [369, 27] on img at bounding box center [378, 26] width 79 height 49
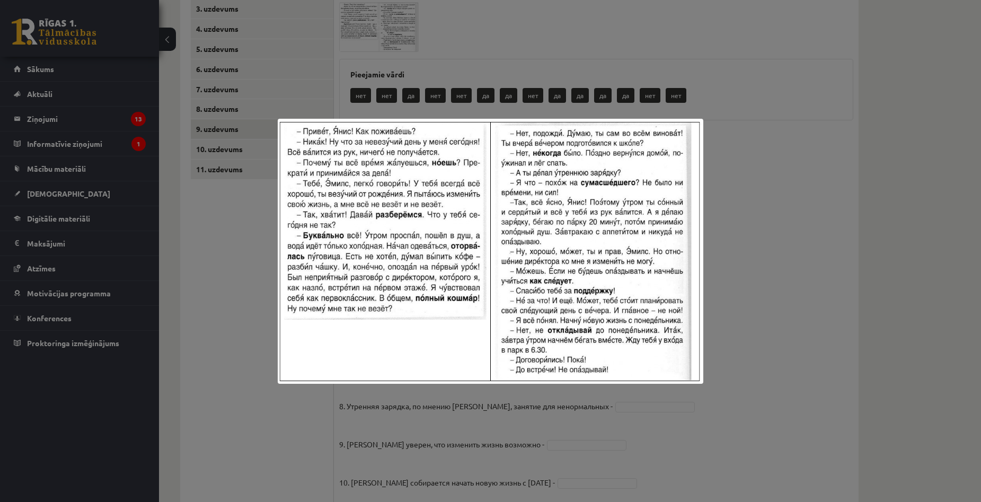
click at [876, 280] on div at bounding box center [490, 251] width 981 height 502
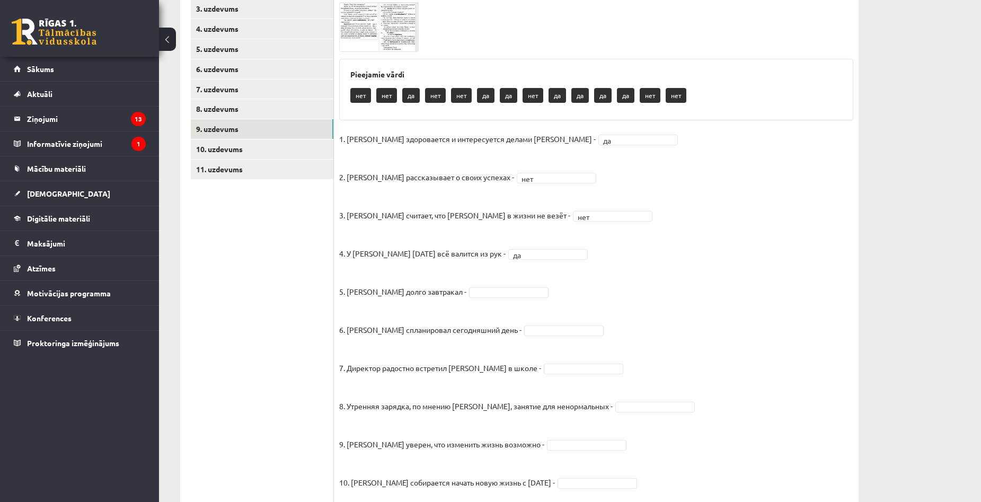
click at [507, 300] on fieldset "1. Эмилс здоровается и интересуется делами Яниса - да ** 2. Янис рассказывает о…" at bounding box center [596, 341] width 514 height 420
click at [562, 339] on fieldset "1. Эмилс здоровается и интересуется делами Яниса - да ** 2. Янис рассказывает о…" at bounding box center [596, 341] width 514 height 420
click at [562, 337] on fieldset "1. Эмилс здоровается и интересуется делами Яниса - да ** 2. Янис рассказывает о…" at bounding box center [596, 341] width 514 height 420
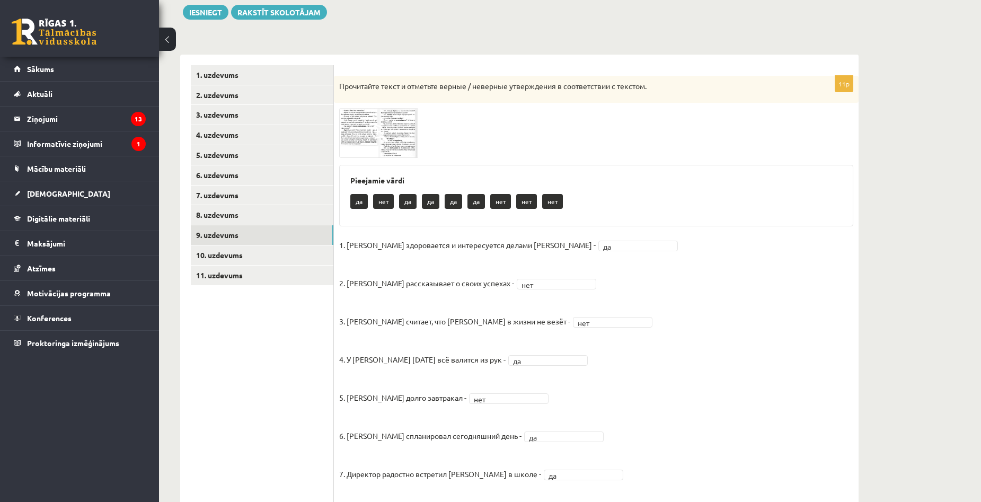
scroll to position [178, 0]
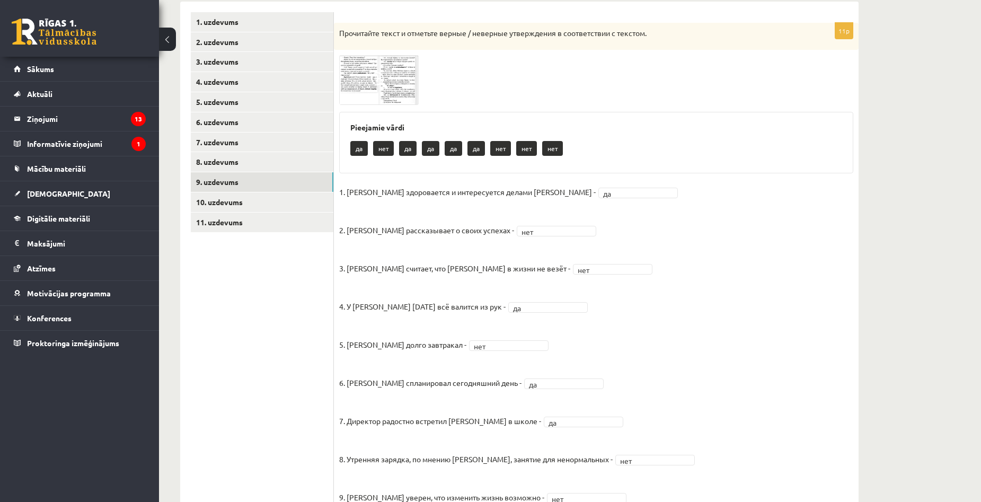
click at [388, 88] on img at bounding box center [378, 79] width 79 height 49
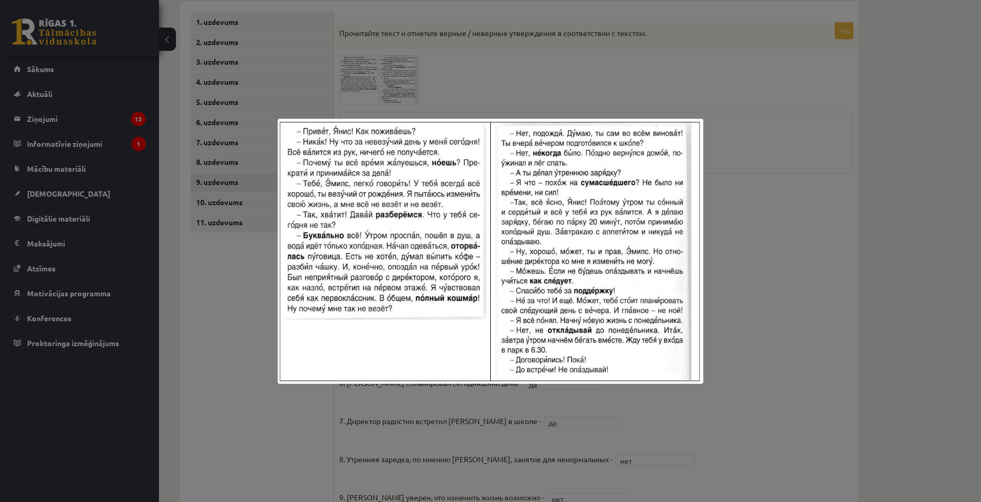
click at [736, 274] on div at bounding box center [490, 251] width 981 height 502
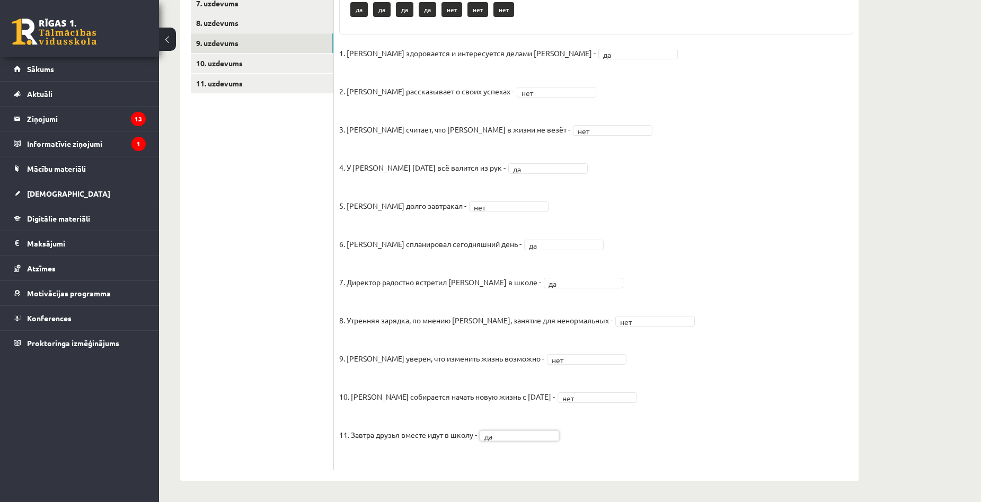
scroll to position [105, 0]
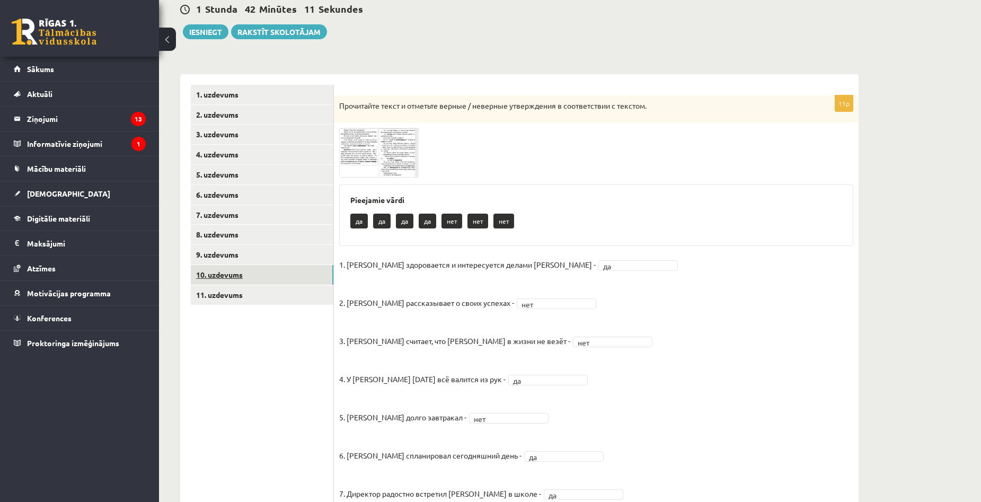
click at [243, 275] on link "10. uzdevums" at bounding box center [262, 275] width 142 height 20
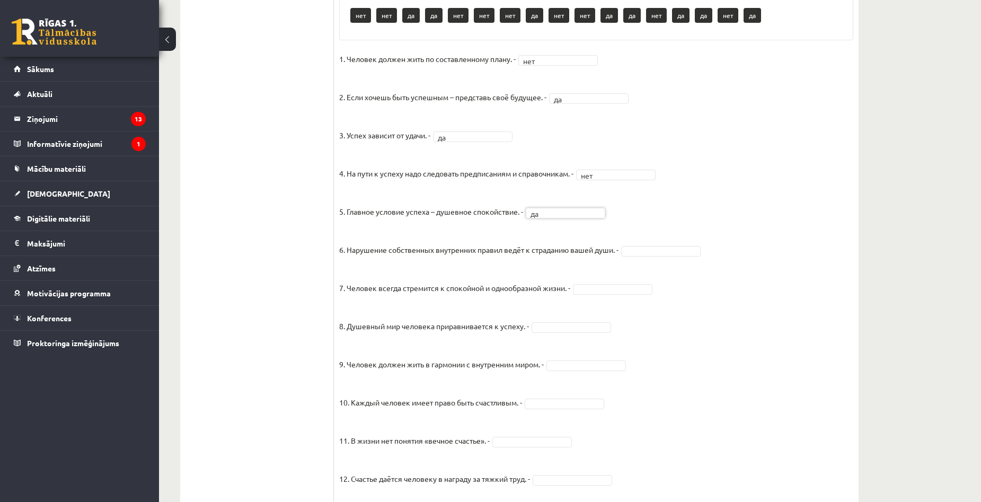
scroll to position [635, 0]
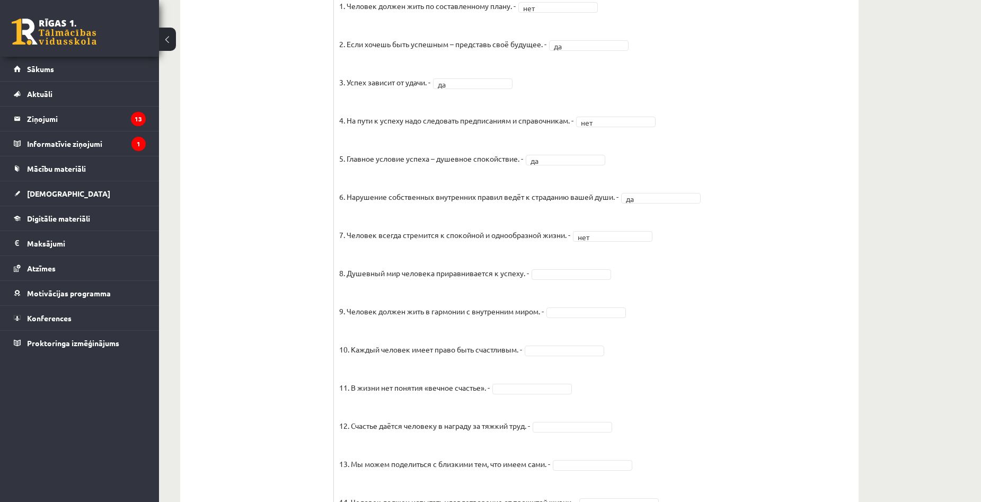
click at [613, 253] on fieldset "1. Человек должен жить по составленному плану. - нет *** 2. Если хочешь быть ус…" at bounding box center [596, 276] width 514 height 556
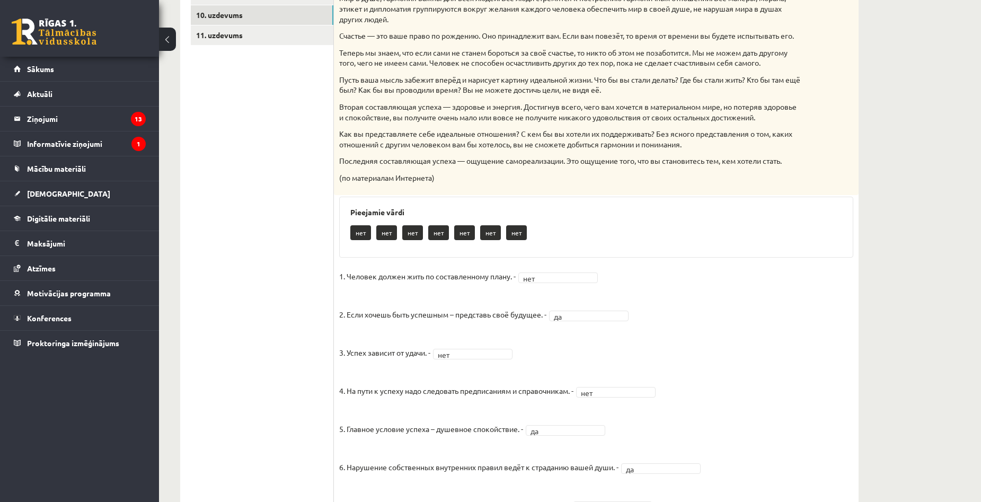
scroll to position [259, 0]
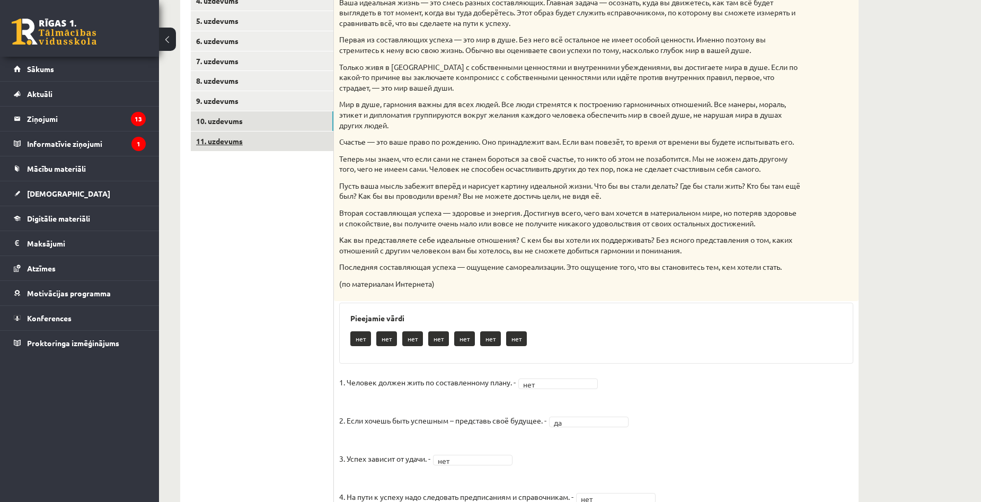
click at [257, 146] on link "11. uzdevums" at bounding box center [262, 141] width 142 height 20
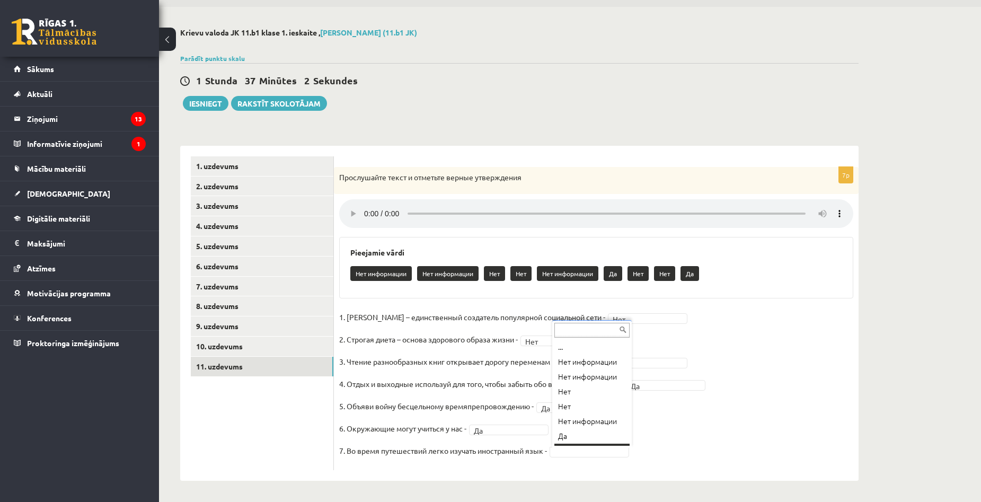
scroll to position [13, 0]
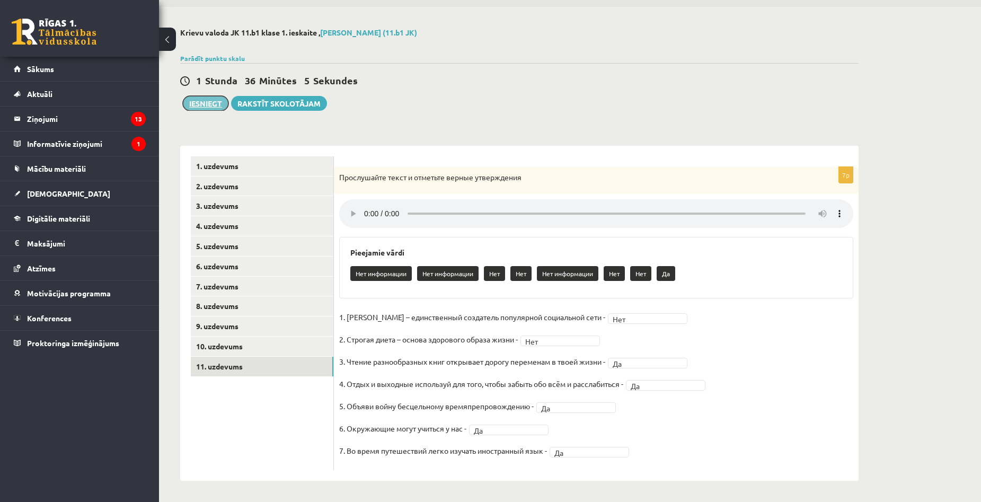
click at [207, 106] on button "Iesniegt" at bounding box center [206, 103] width 46 height 15
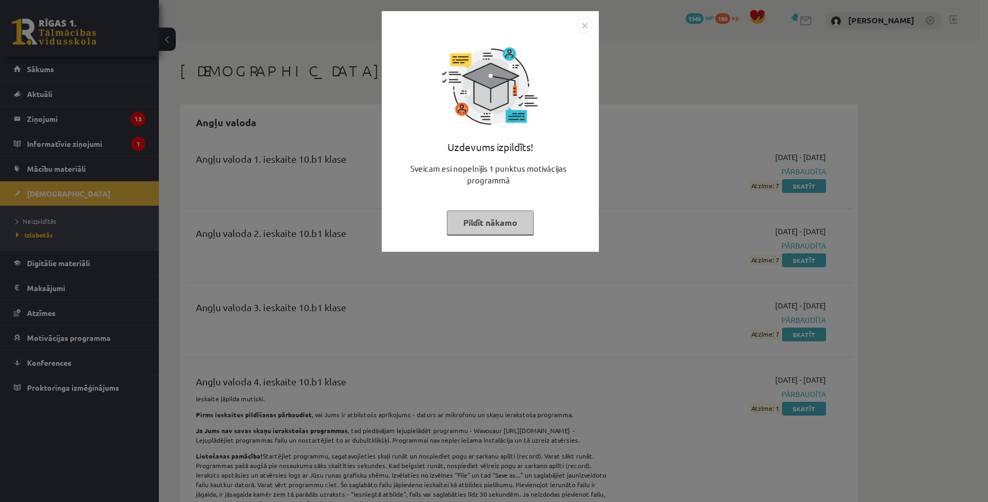
click at [513, 224] on button "Pildīt nākamo" at bounding box center [490, 222] width 87 height 24
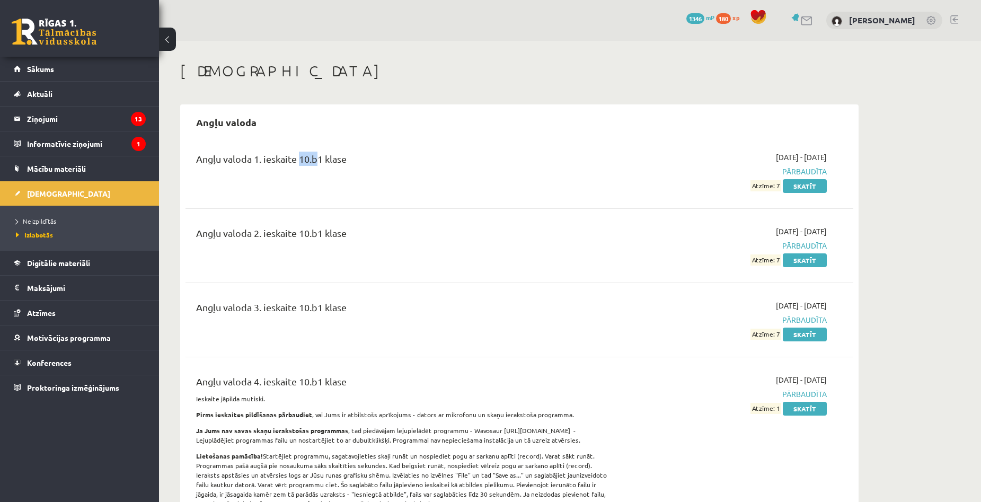
drag, startPoint x: 299, startPoint y: 160, endPoint x: 315, endPoint y: 158, distance: 16.5
click at [315, 158] on div "Angļu valoda 1. ieskaite 10.b1 klase" at bounding box center [403, 162] width 415 height 20
click at [443, 190] on div "Angļu valoda 1. ieskaite 10.b1 klase" at bounding box center [403, 172] width 431 height 40
click at [104, 146] on legend "Informatīvie ziņojumi 1" at bounding box center [86, 143] width 119 height 24
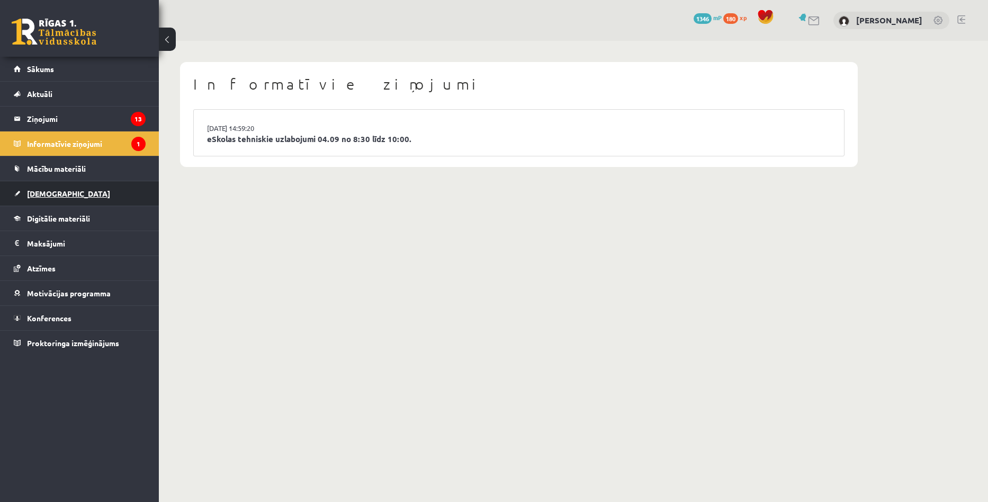
click at [54, 195] on span "[DEMOGRAPHIC_DATA]" at bounding box center [68, 194] width 83 height 10
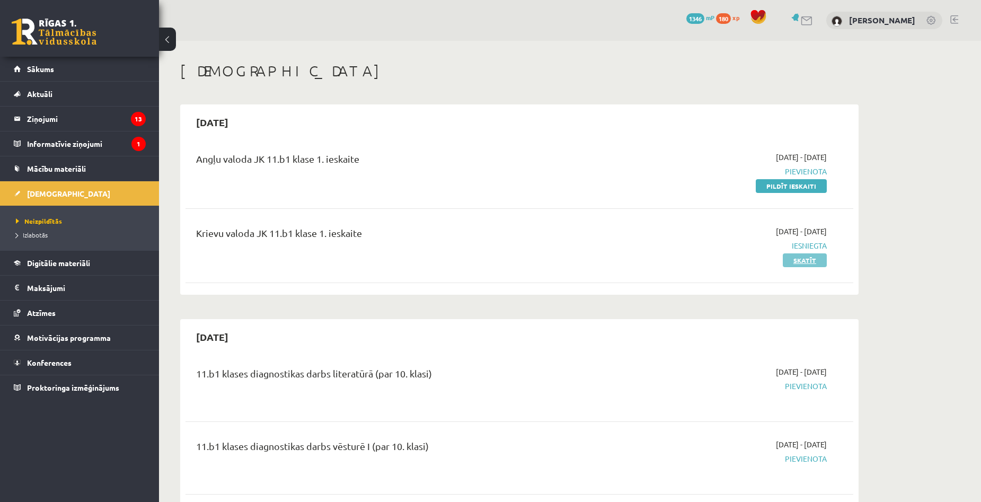
click at [796, 262] on link "Skatīt" at bounding box center [804, 260] width 44 height 14
